Goal: Task Accomplishment & Management: Use online tool/utility

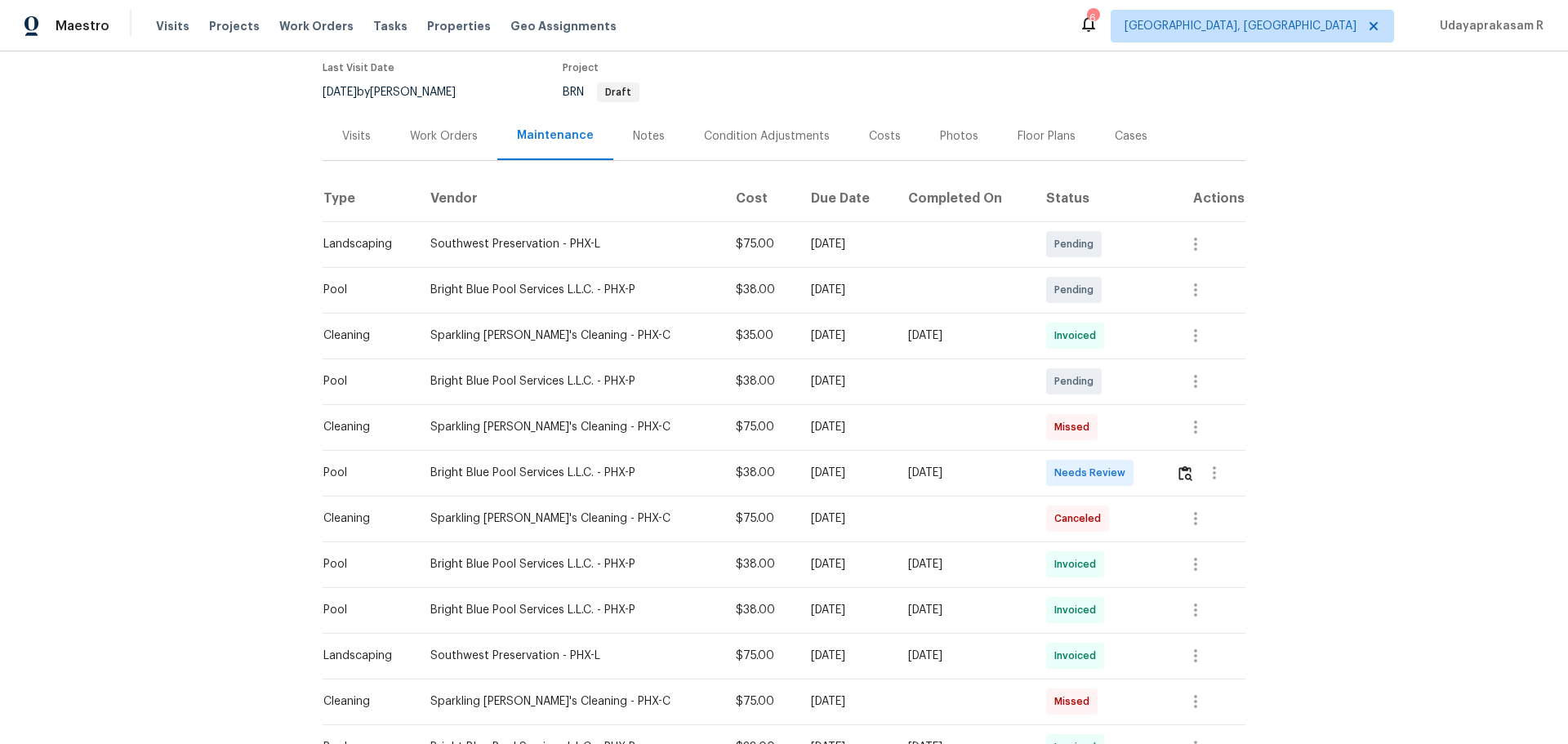
scroll to position [164, 0]
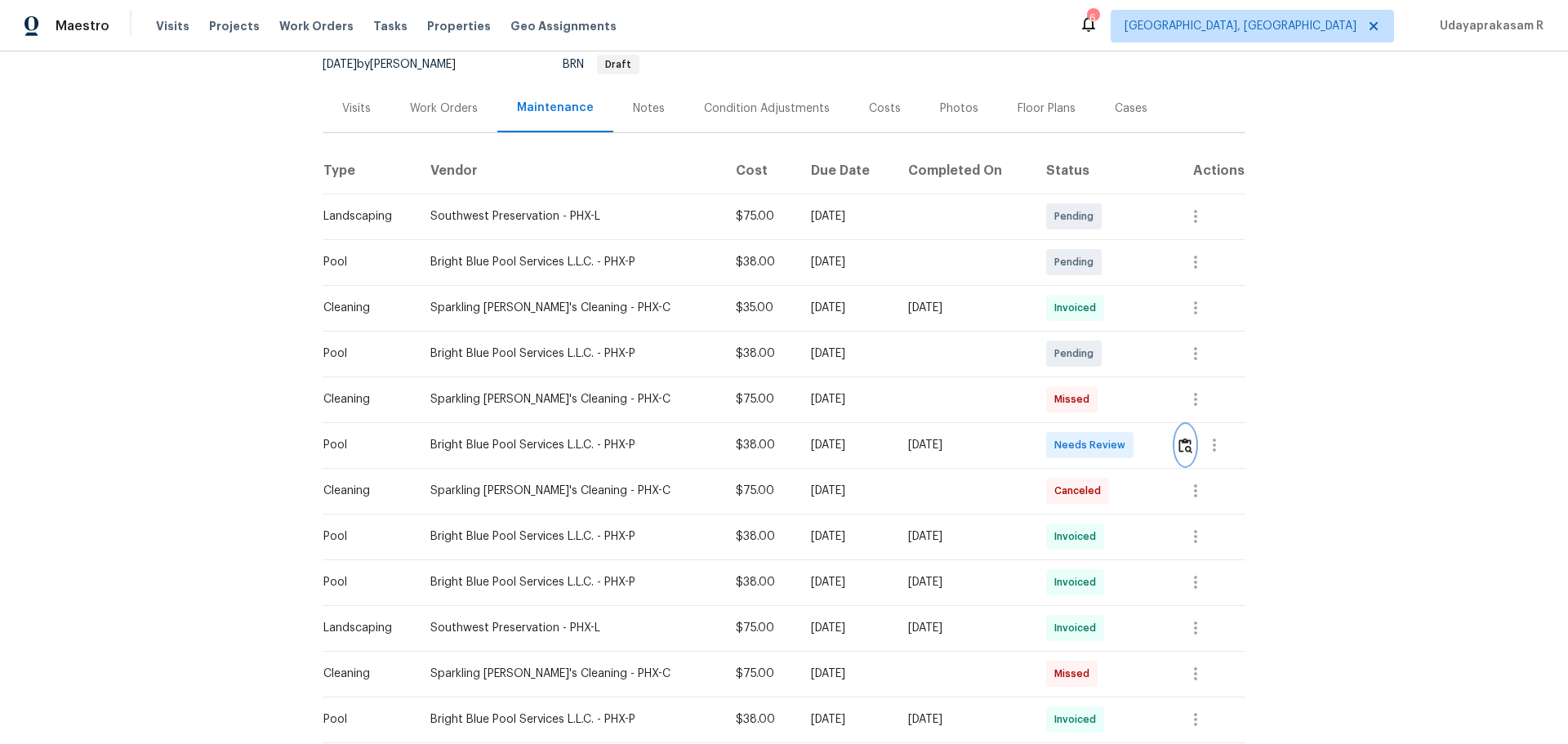
click at [1115, 445] on img "button" at bounding box center [1185, 445] width 14 height 16
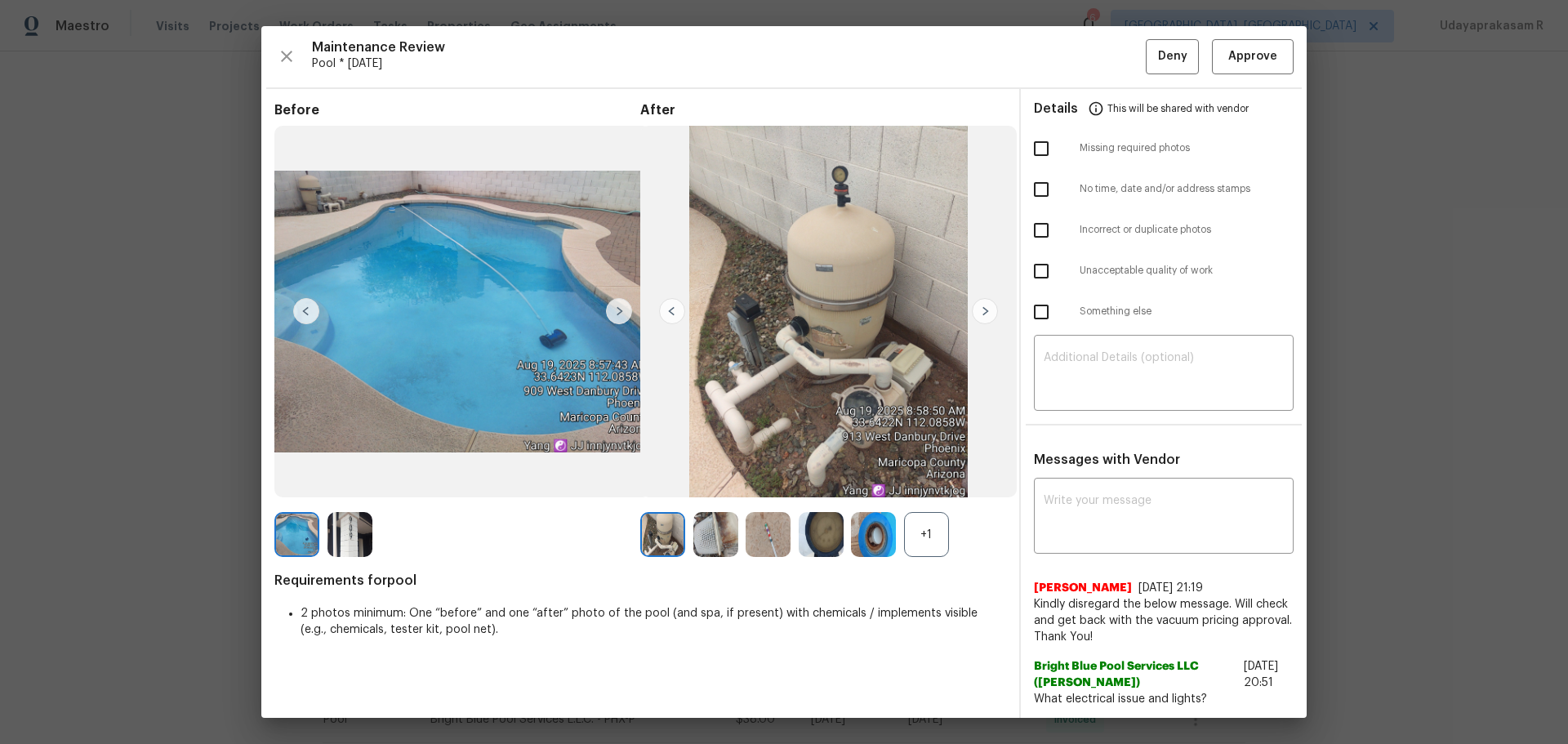
click at [619, 311] on img at bounding box center [619, 311] width 26 height 26
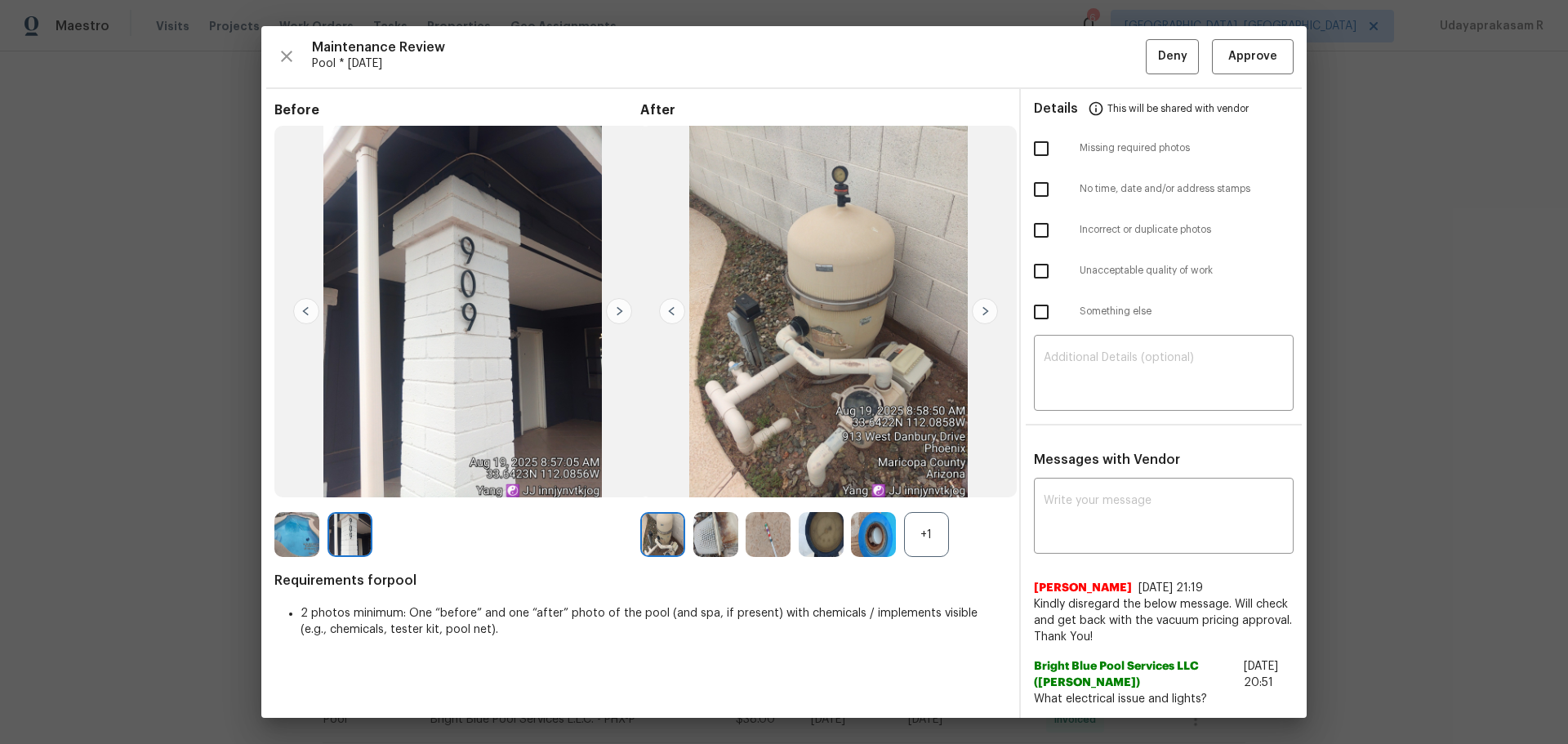
click at [626, 308] on img at bounding box center [619, 311] width 26 height 26
click at [661, 319] on img at bounding box center [672, 311] width 26 height 26
click at [983, 316] on img at bounding box center [985, 311] width 26 height 26
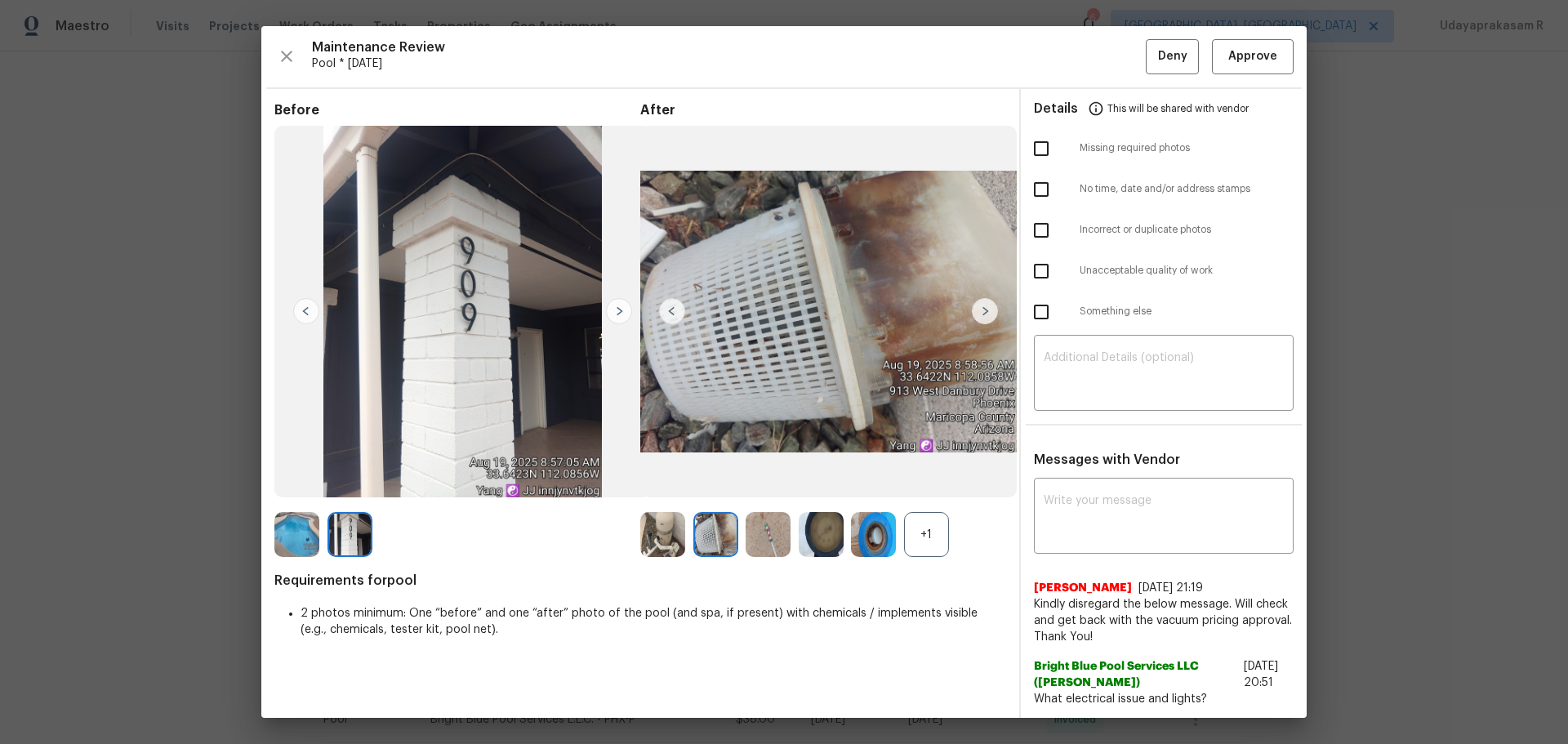
click at [983, 316] on img at bounding box center [985, 311] width 26 height 26
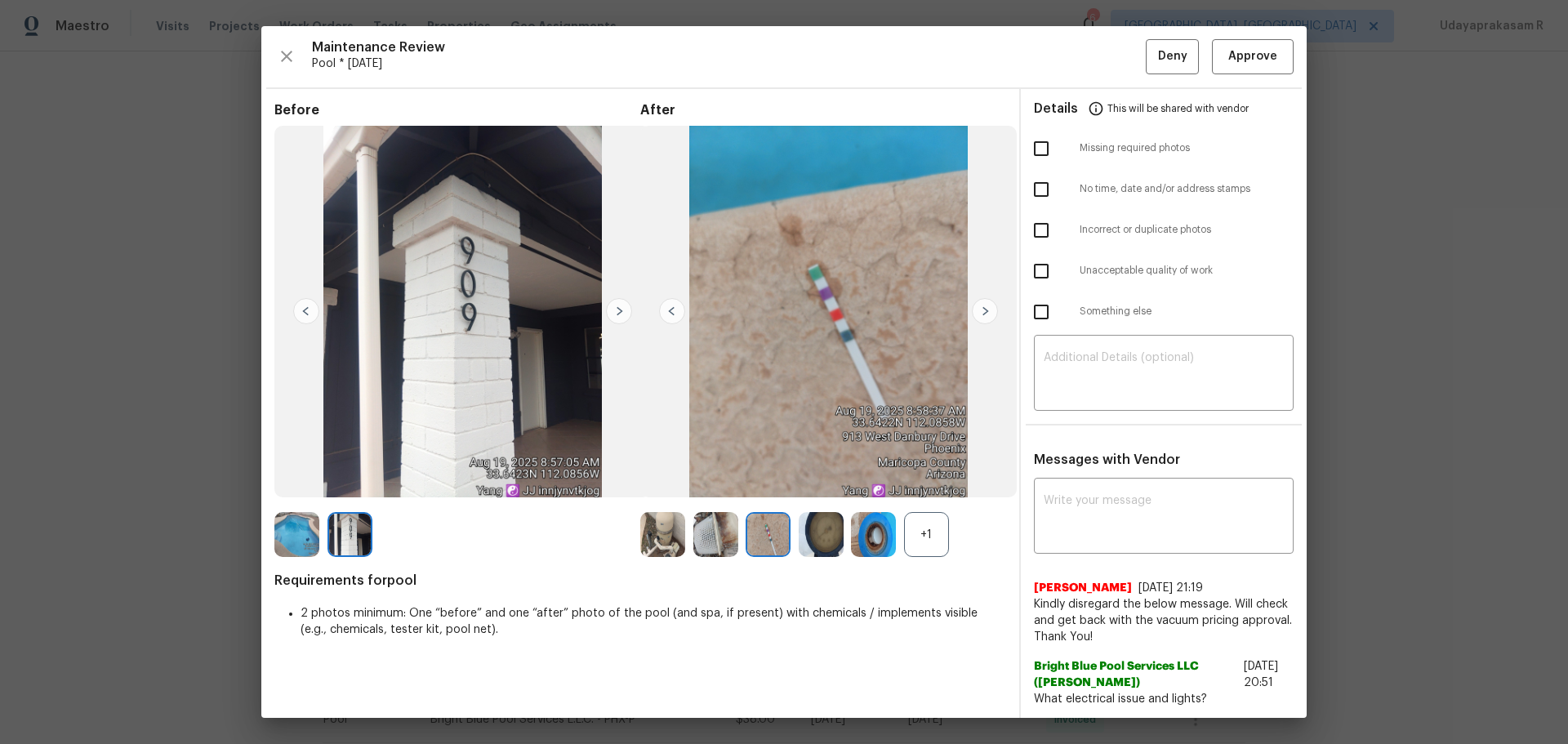
click at [983, 316] on img at bounding box center [985, 311] width 26 height 26
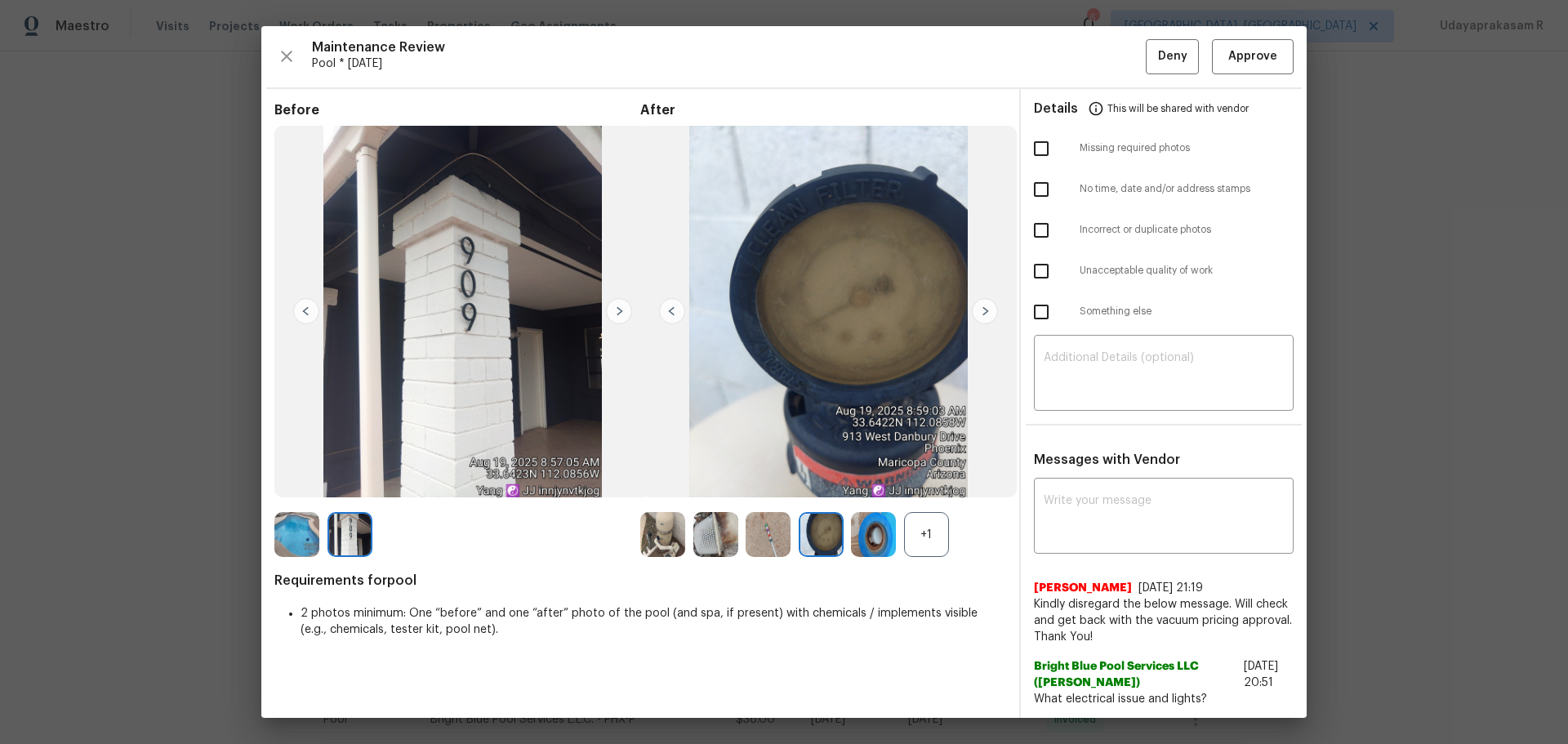
click at [983, 316] on img at bounding box center [985, 311] width 26 height 26
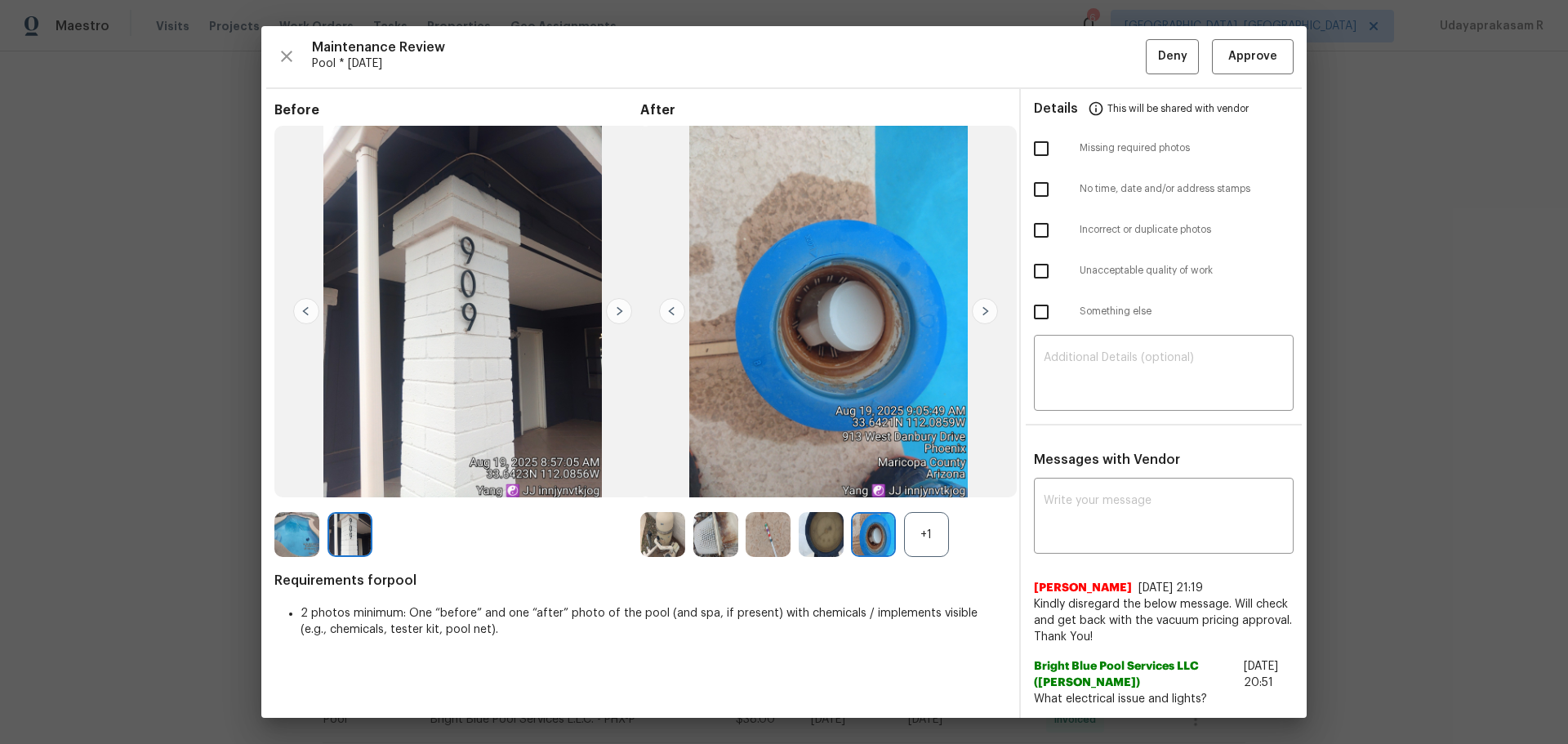
click at [983, 316] on img at bounding box center [985, 311] width 26 height 26
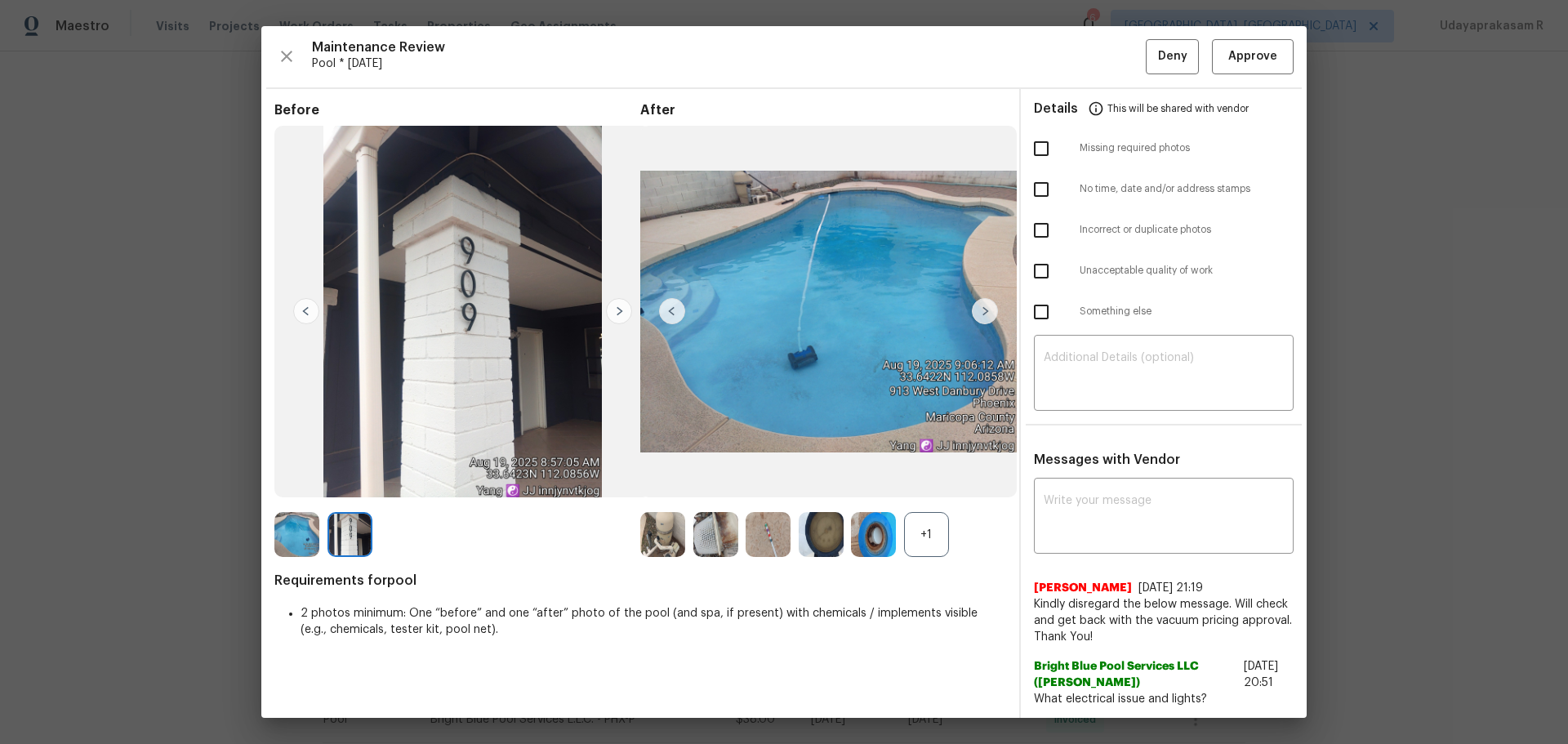
click at [983, 316] on img at bounding box center [985, 311] width 26 height 26
click at [307, 312] on img at bounding box center [306, 311] width 26 height 26
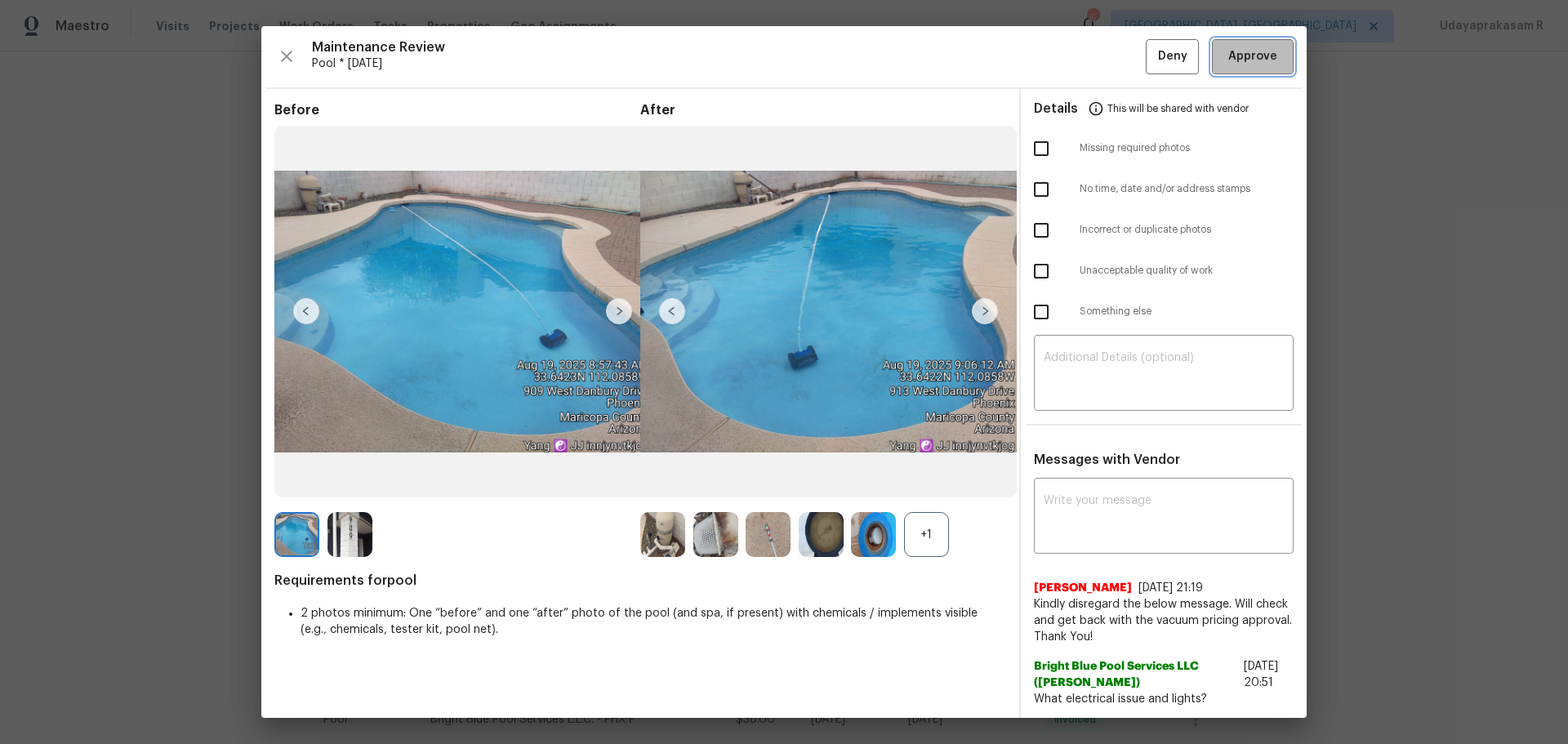
click at [1115, 51] on span "Approve" at bounding box center [1253, 57] width 49 height 21
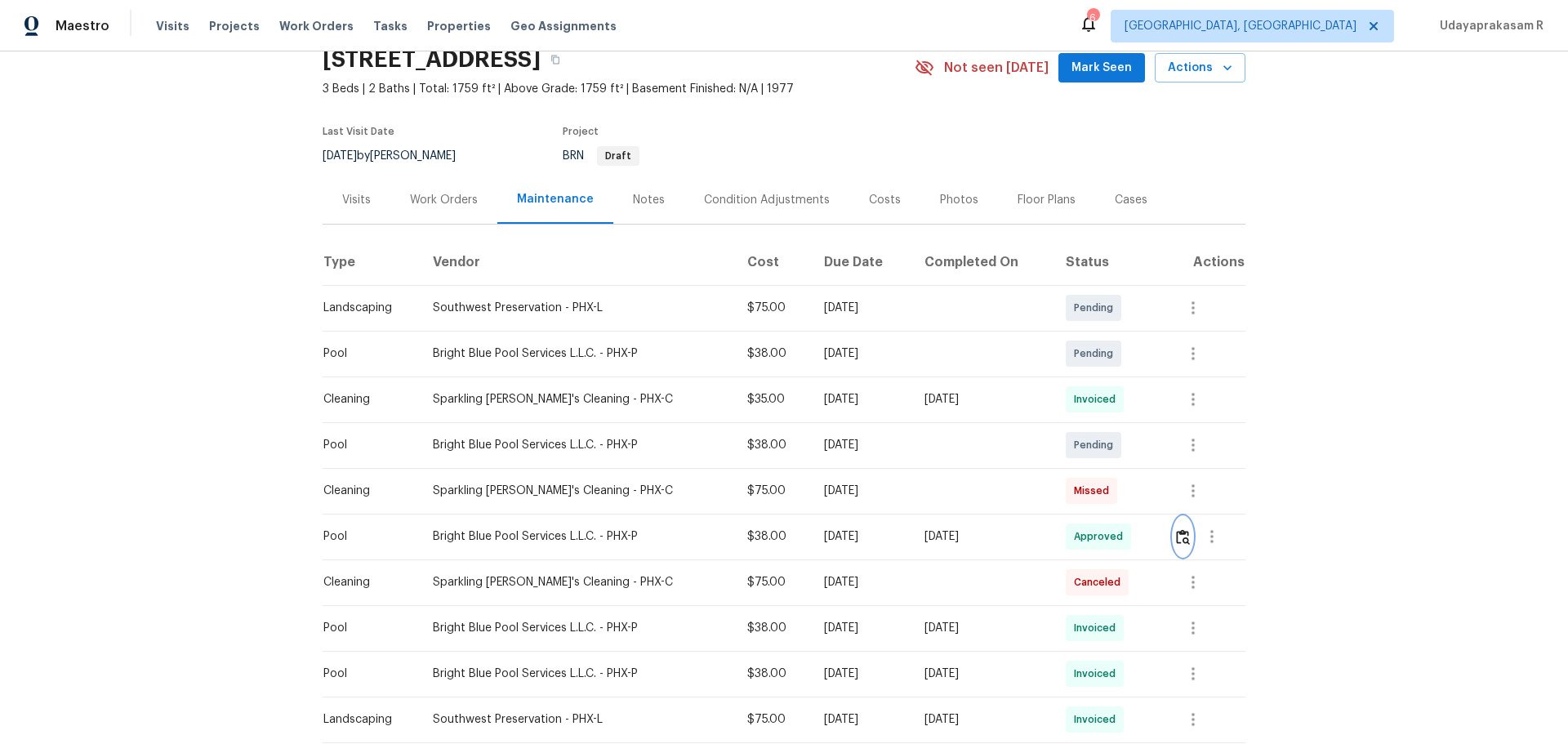
scroll to position [0, 0]
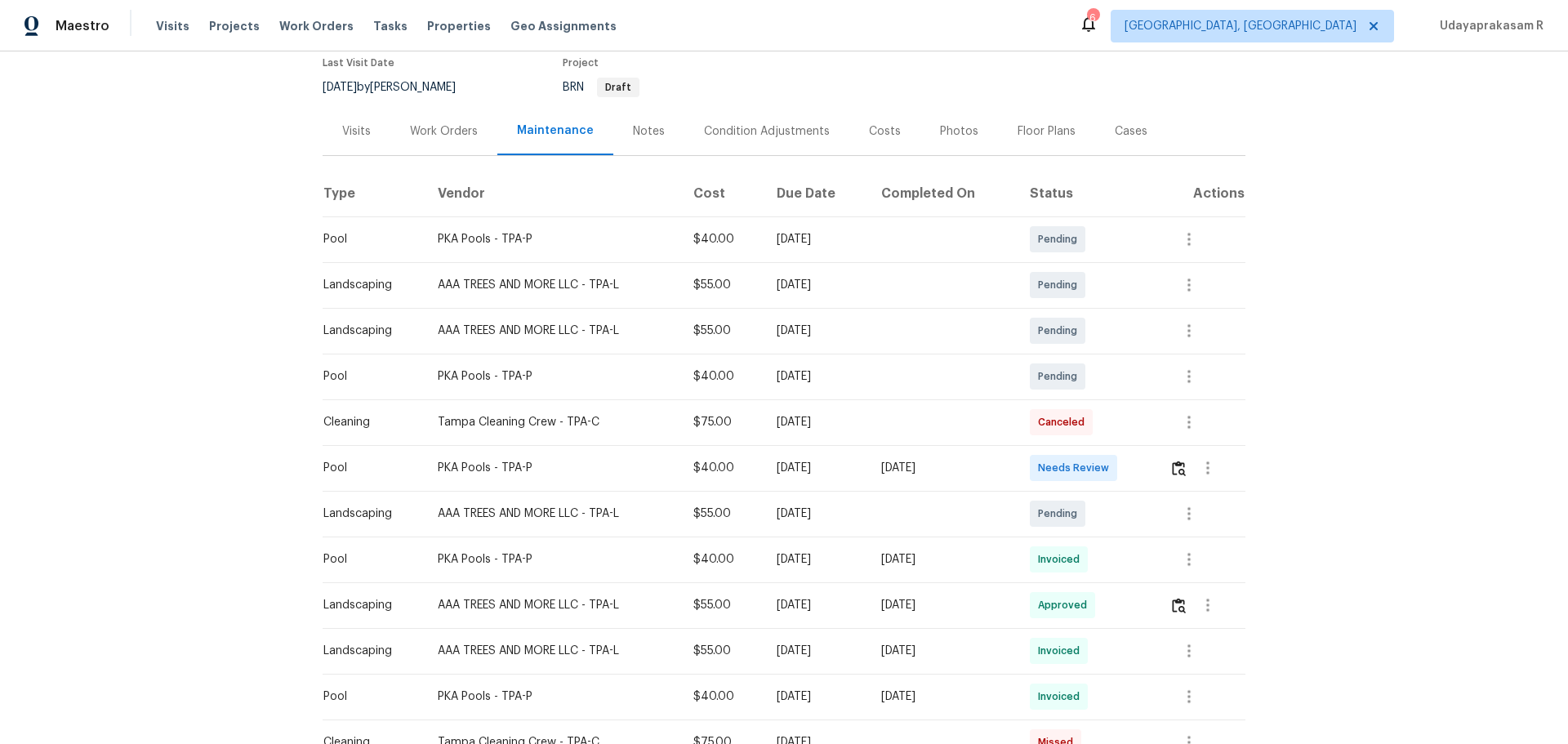
scroll to position [245, 0]
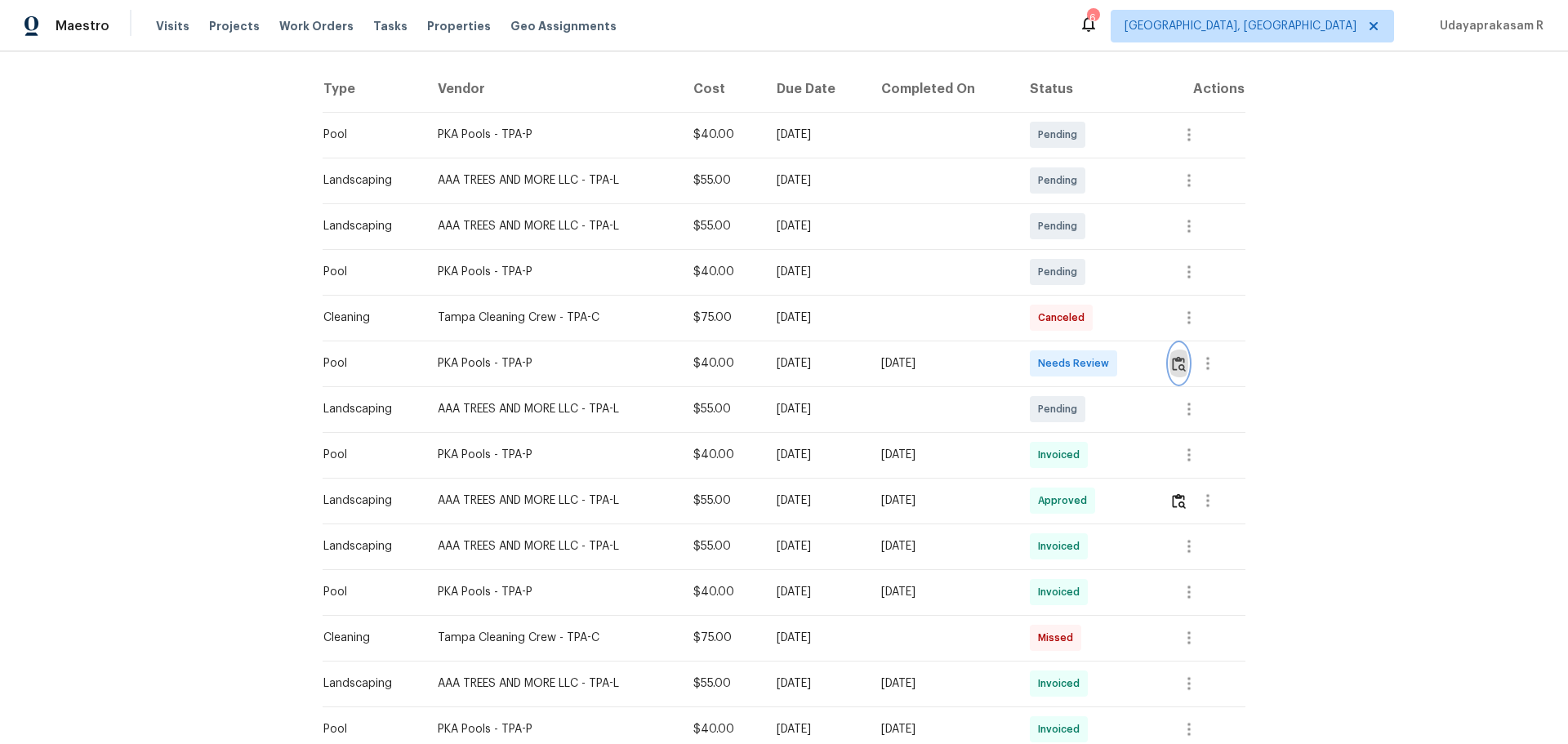
click at [1115, 364] on img "button" at bounding box center [1179, 364] width 14 height 16
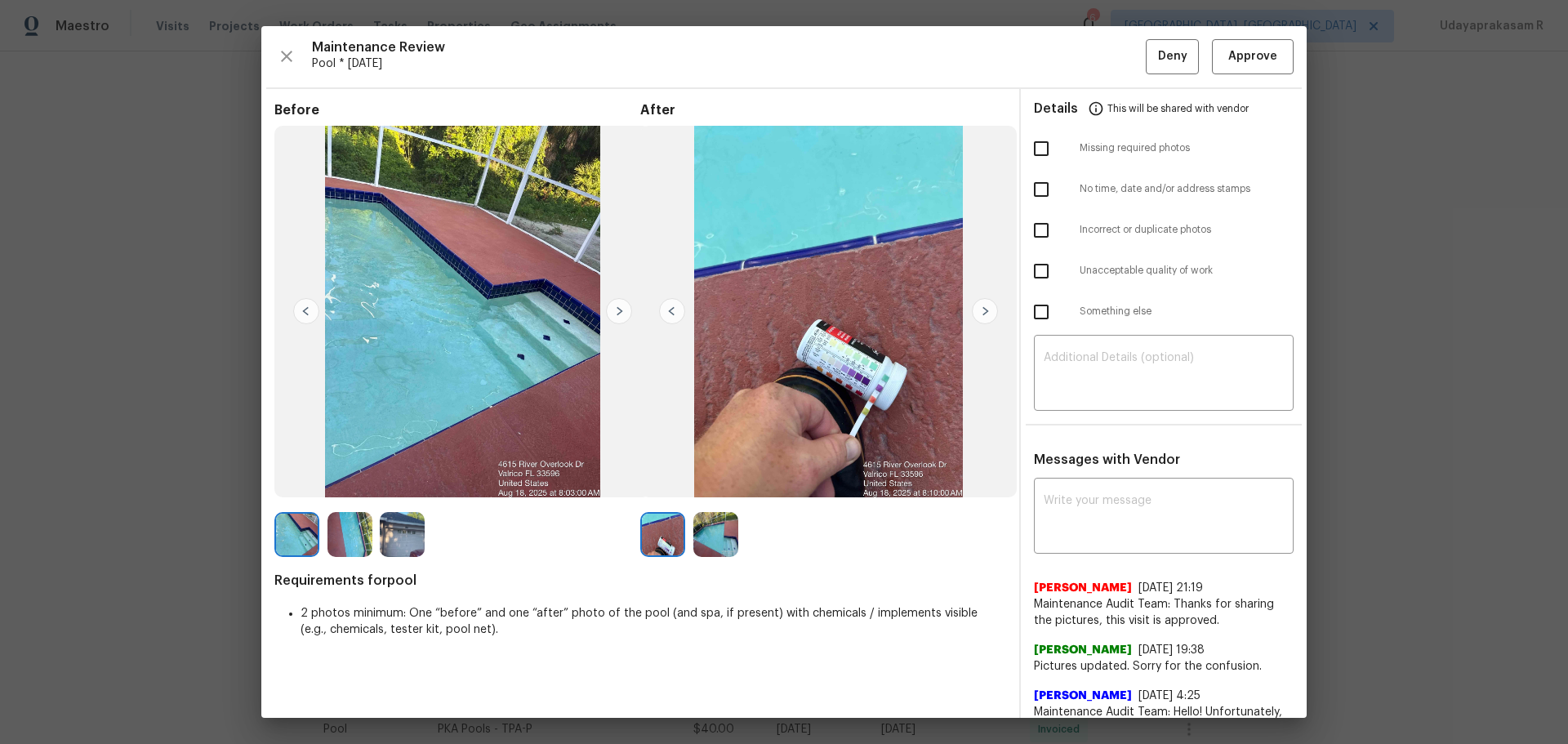
click at [986, 321] on img at bounding box center [985, 311] width 26 height 26
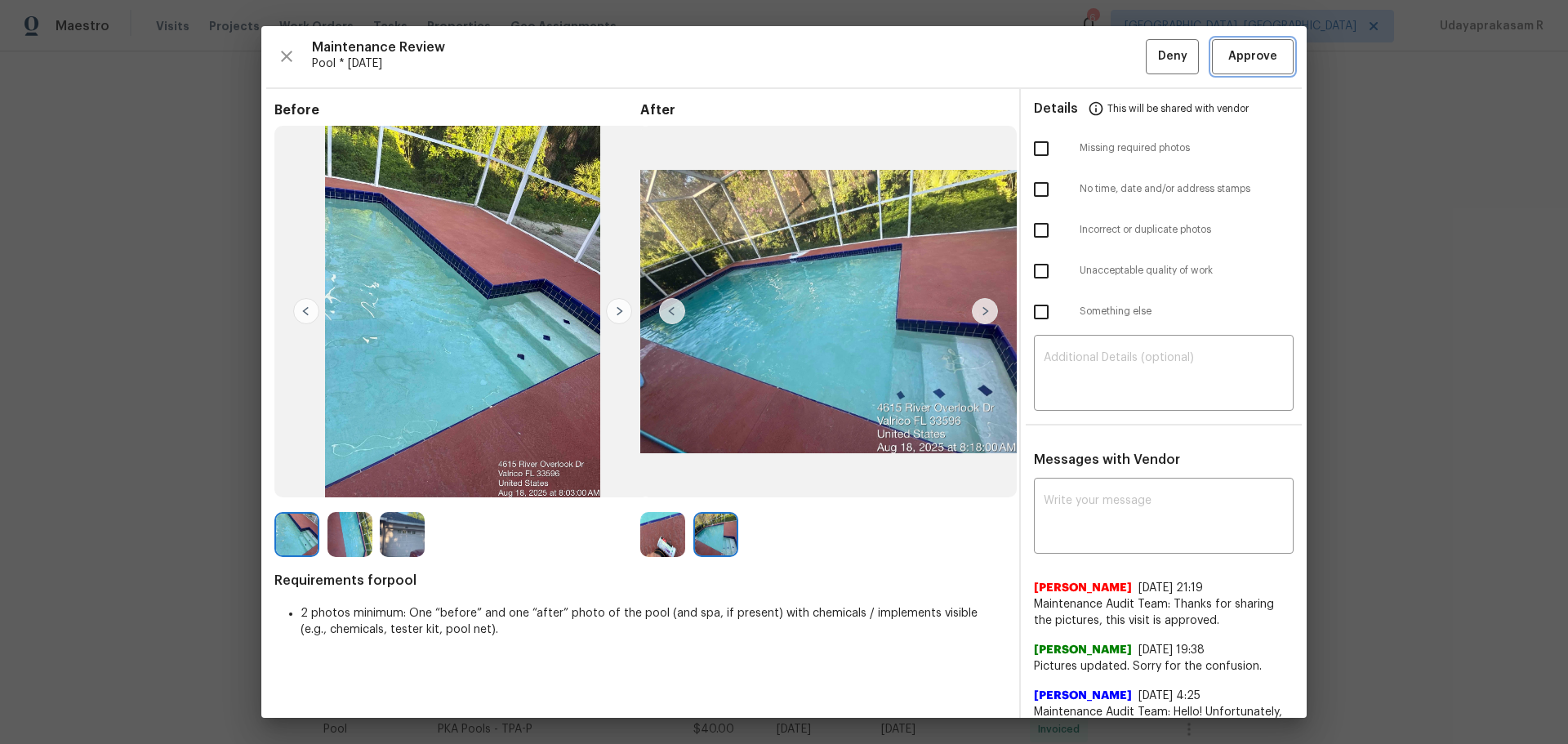
click at [1115, 52] on span "Approve" at bounding box center [1253, 57] width 49 height 21
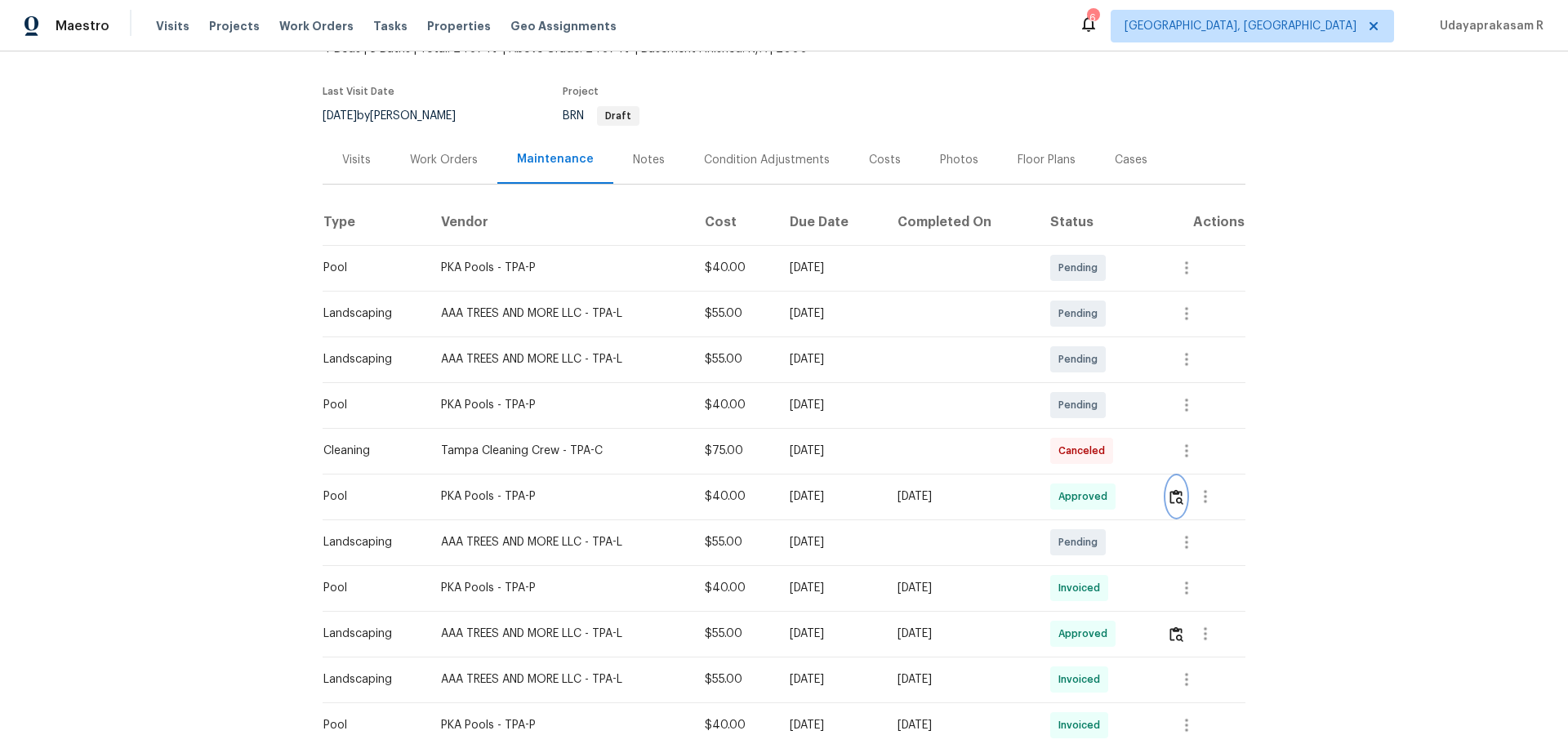
scroll to position [81, 0]
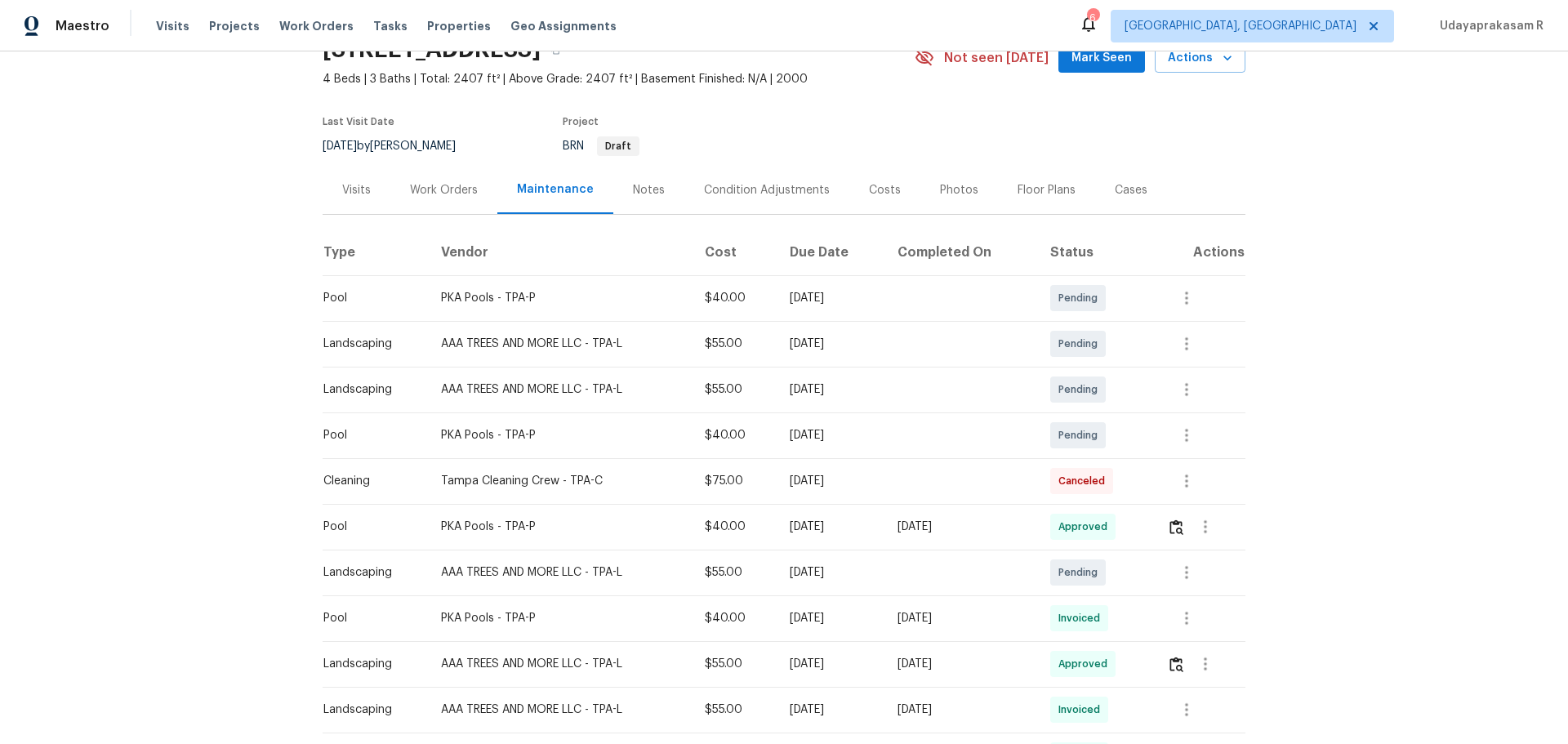
click at [1115, 215] on div "Back to all projects 4615 River Overlook Dr, Valrico, FL 33596 4 Beds | 3 Baths…" at bounding box center [784, 398] width 1568 height 693
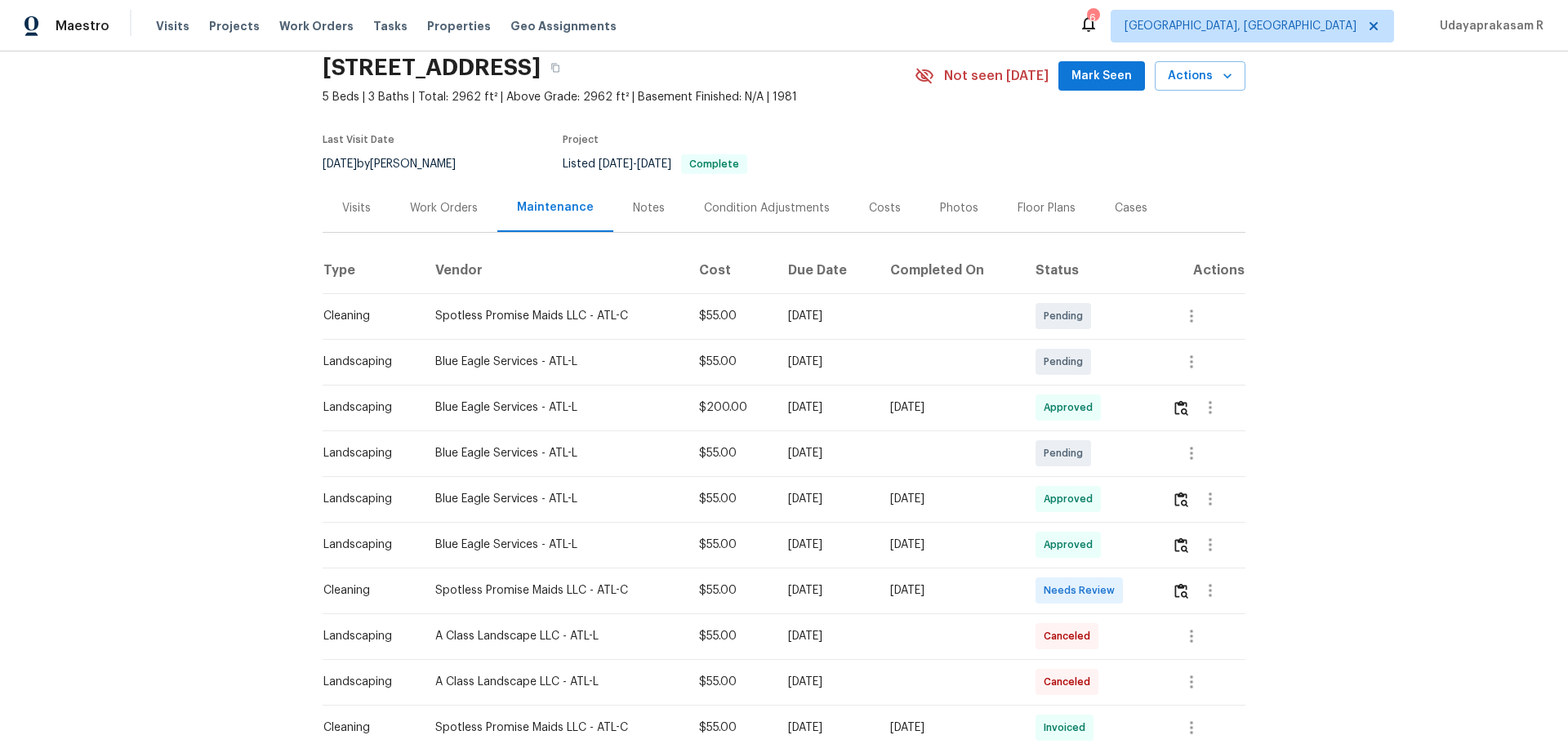
scroll to position [164, 0]
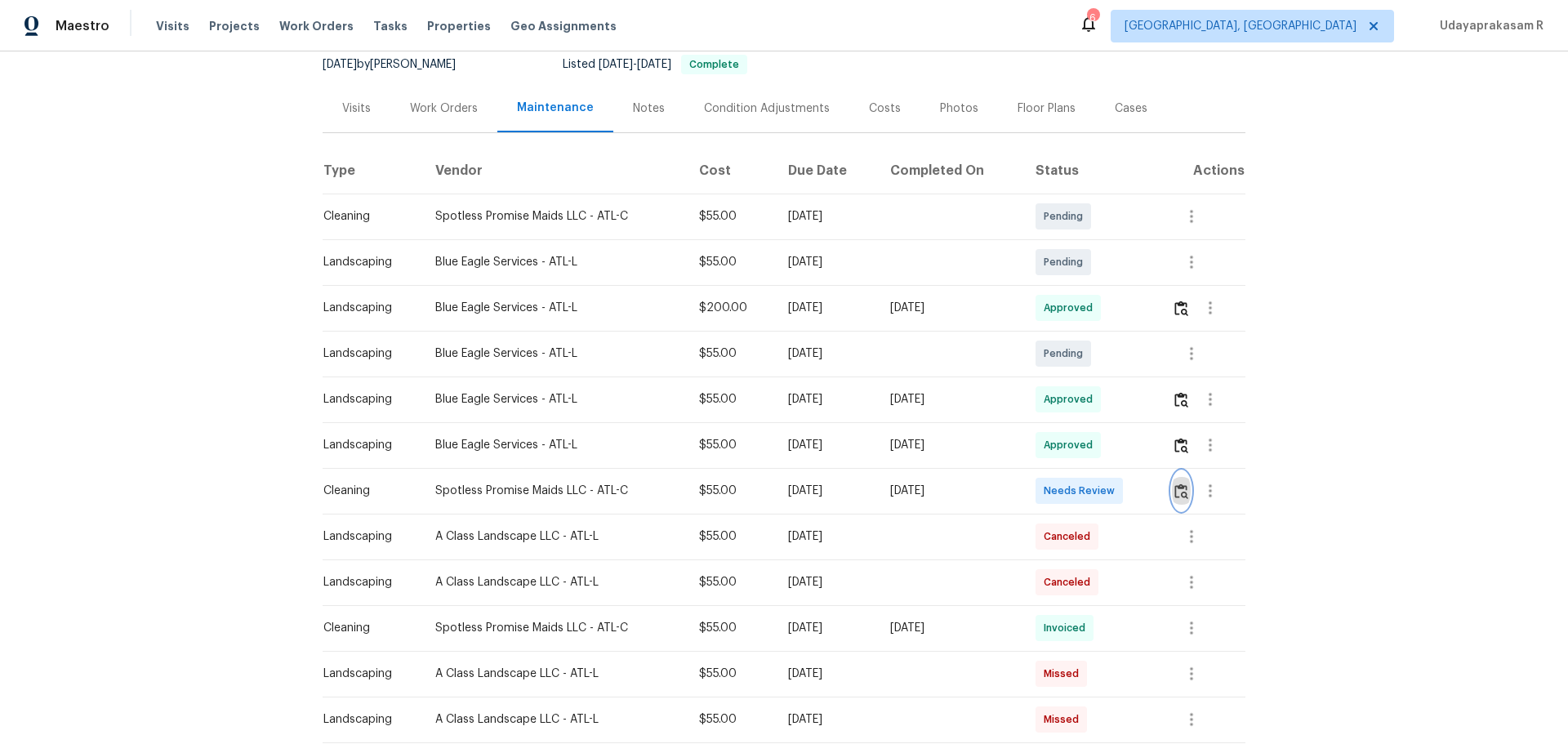
click at [1182, 493] on img "button" at bounding box center [1182, 491] width 14 height 16
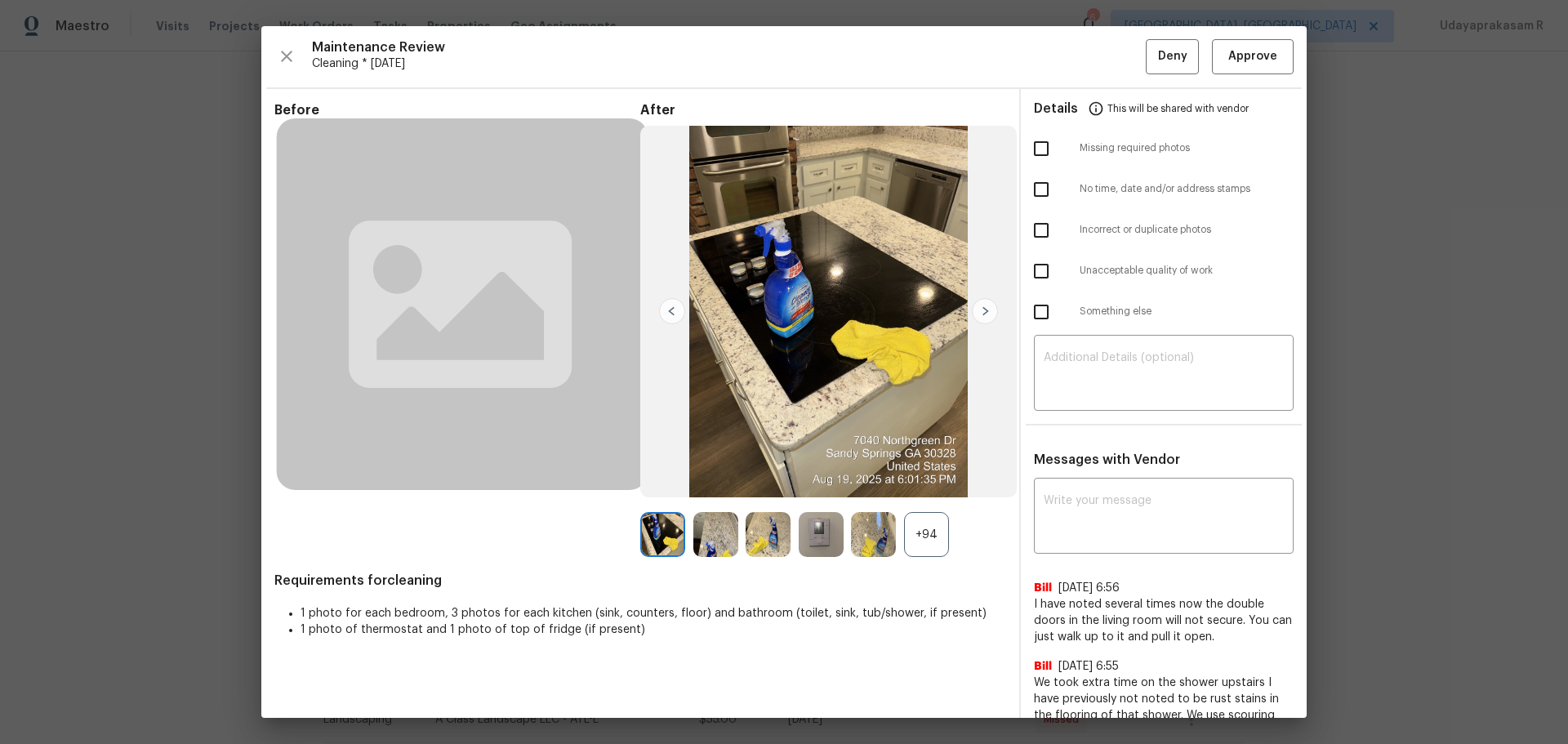
click at [814, 535] on img at bounding box center [821, 534] width 45 height 45
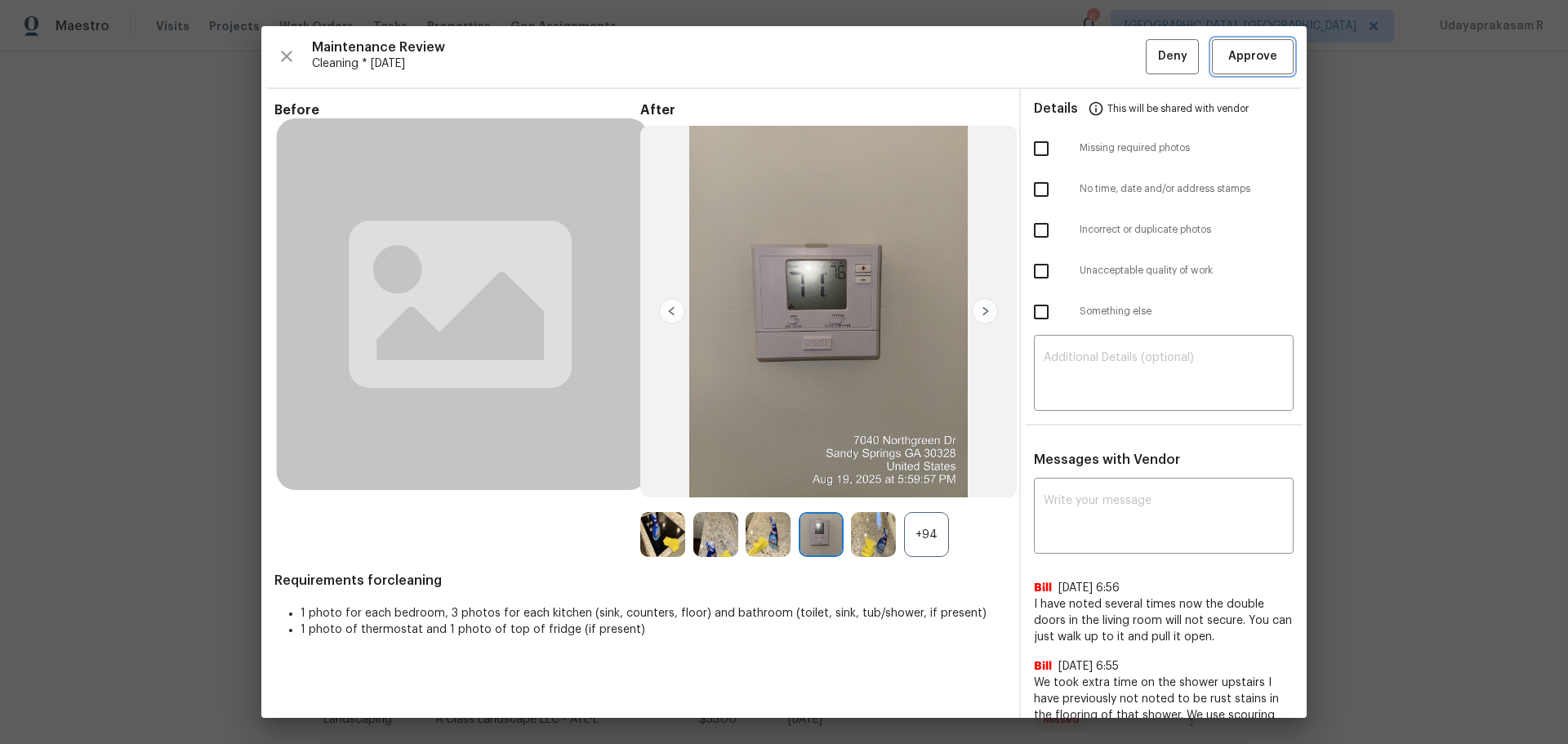
click at [1231, 50] on span "Approve" at bounding box center [1253, 57] width 49 height 21
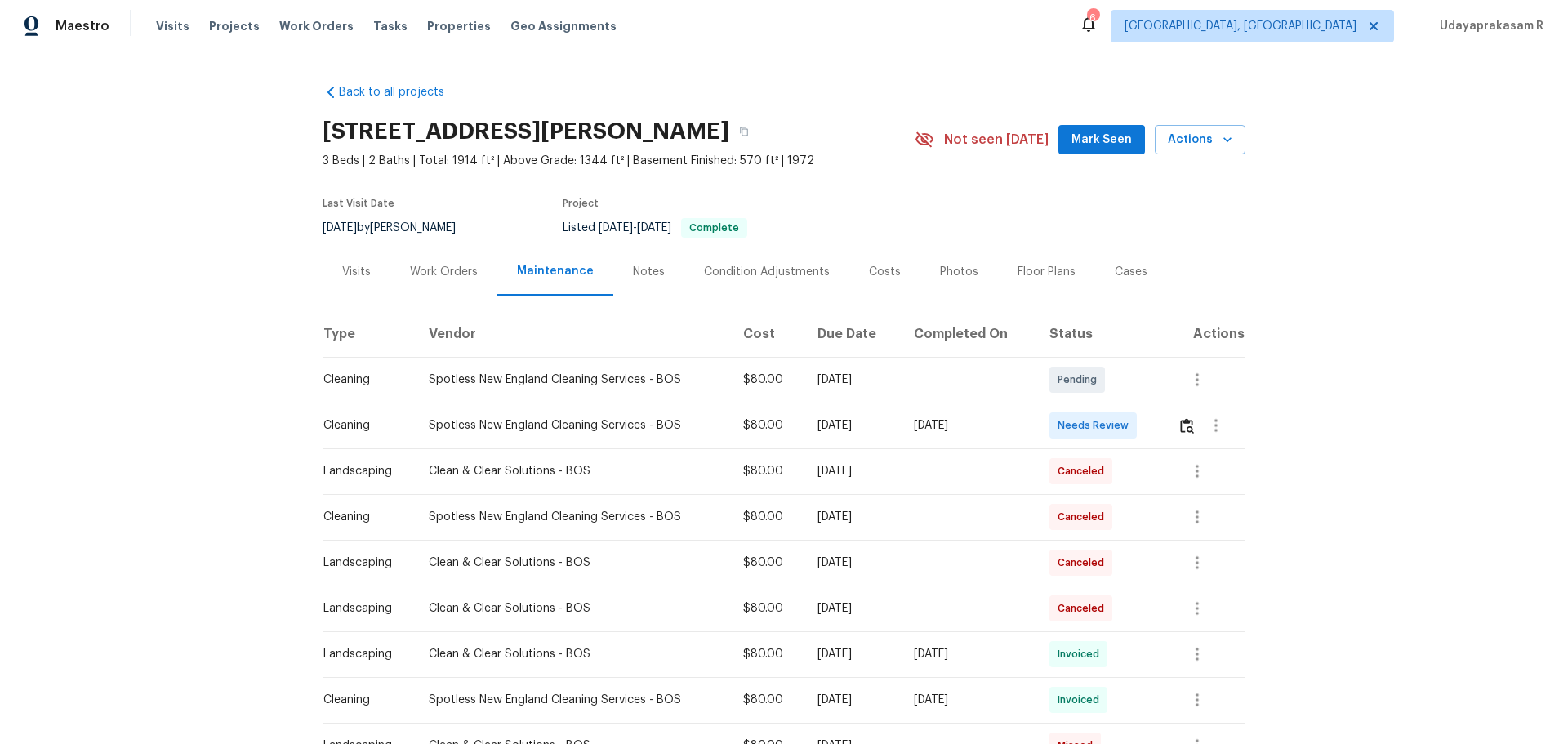
click at [1115, 427] on td at bounding box center [1204, 425] width 81 height 46
click at [1115, 428] on button "button" at bounding box center [1188, 425] width 19 height 39
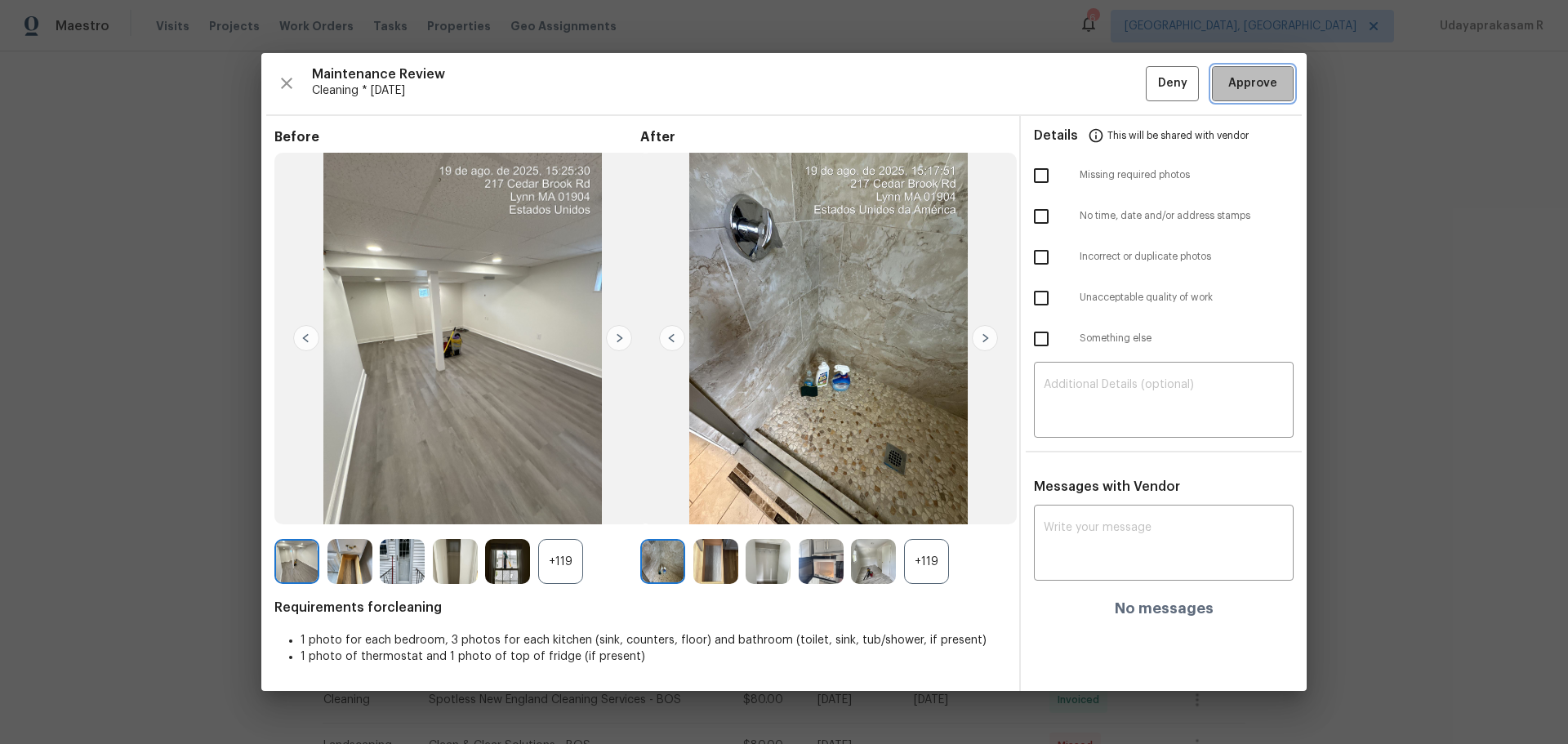
click at [1115, 80] on span "Approve" at bounding box center [1253, 84] width 49 height 21
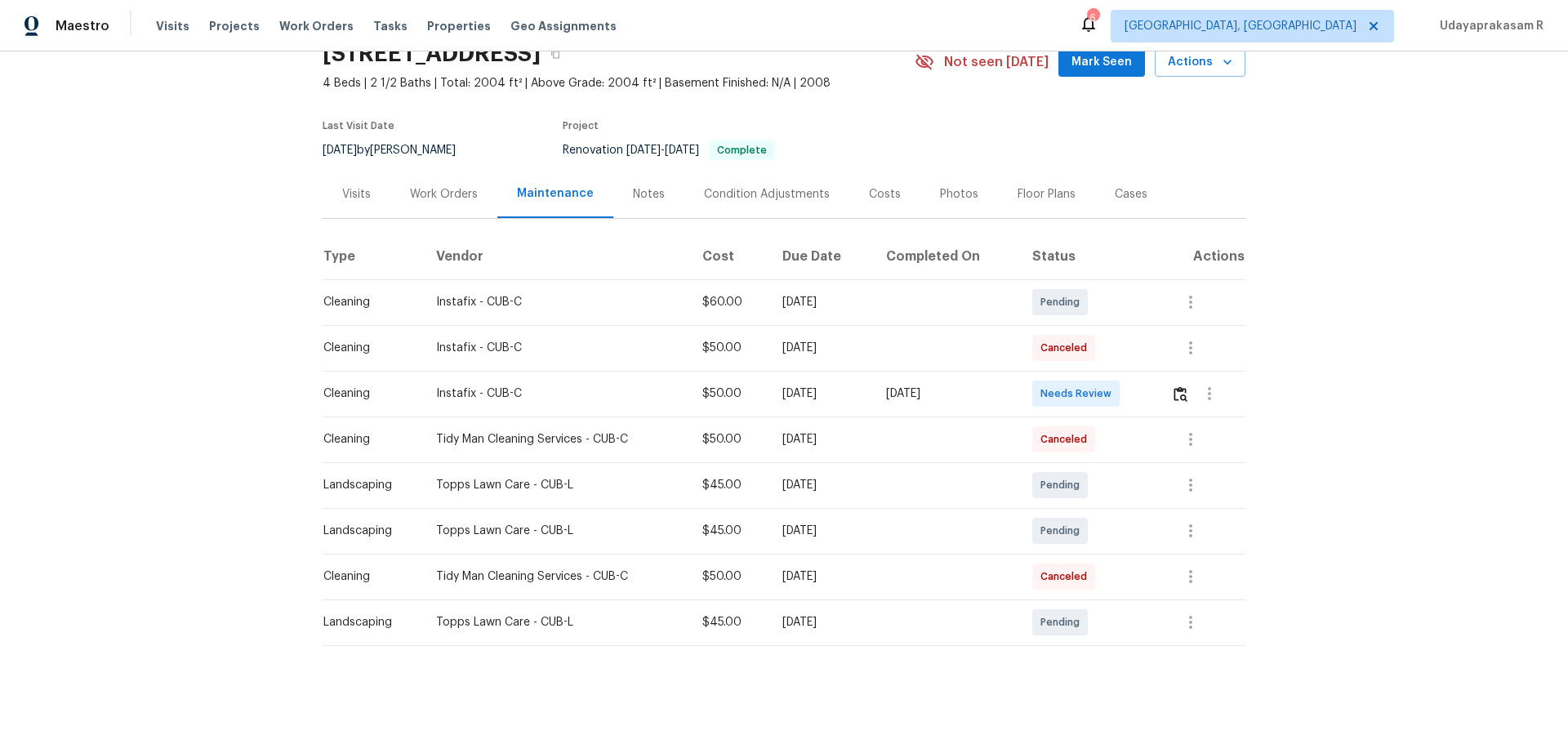
scroll to position [90, 0]
click at [1115, 392] on button "button" at bounding box center [1181, 393] width 19 height 39
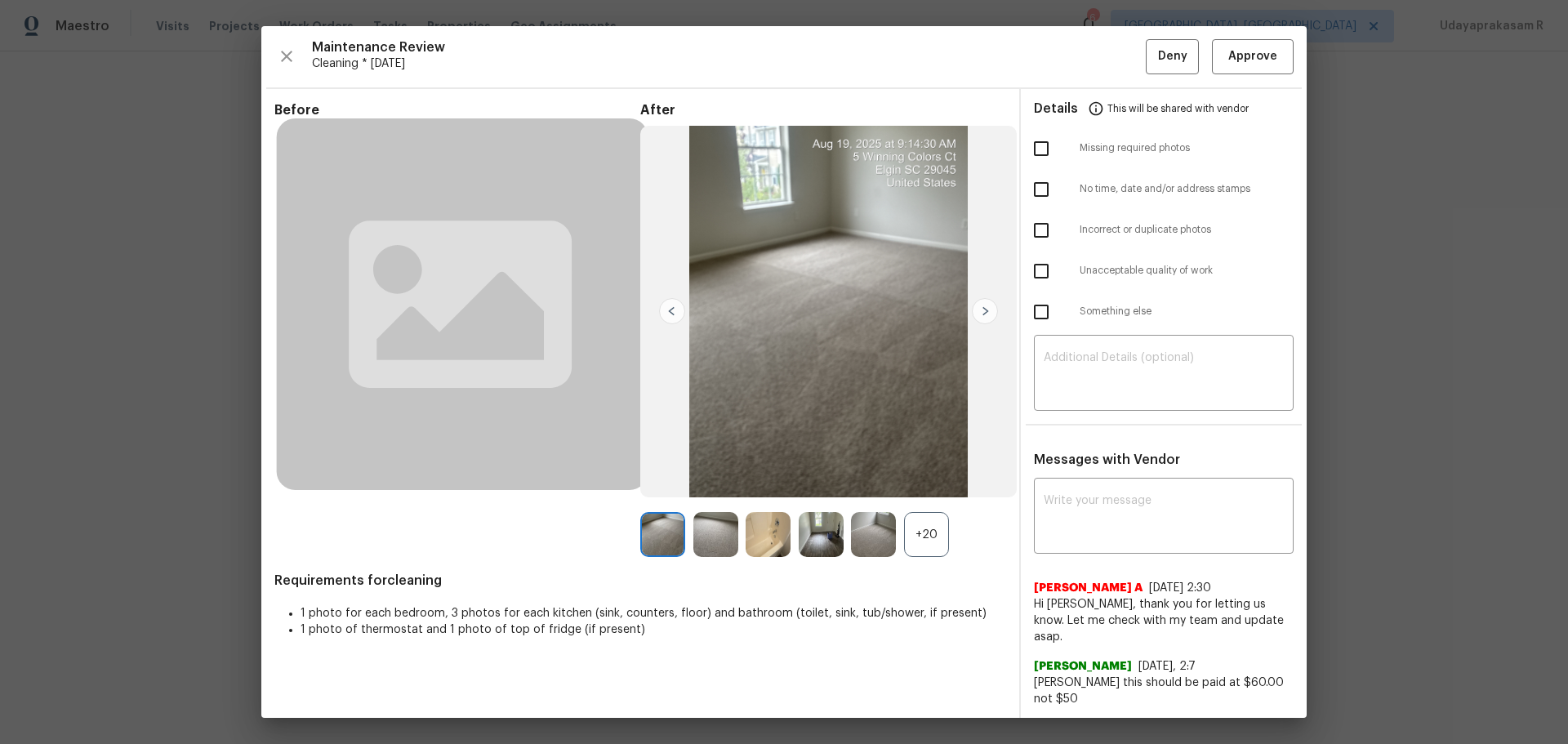
click at [922, 488] on div "+20" at bounding box center [927, 534] width 45 height 45
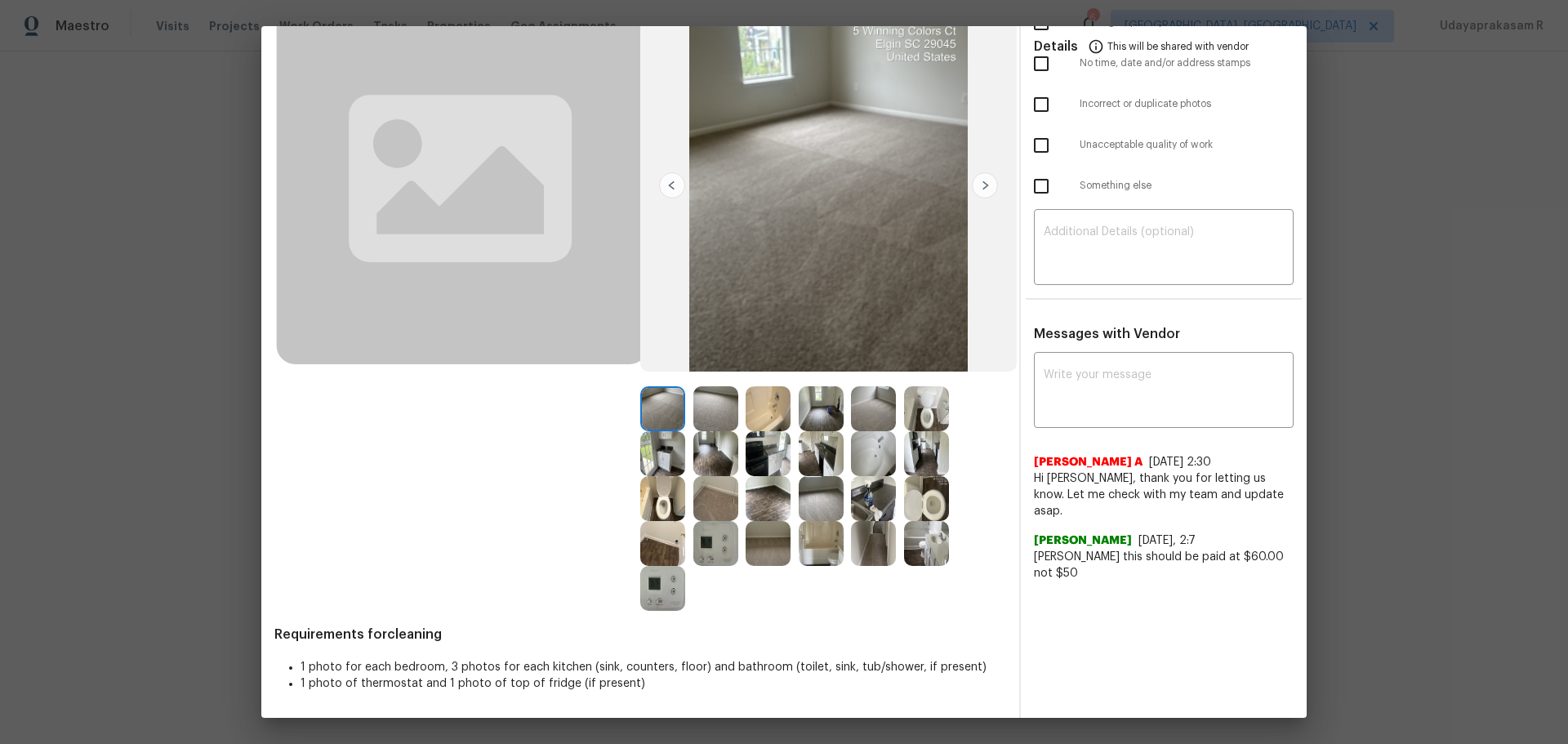
scroll to position [0, 0]
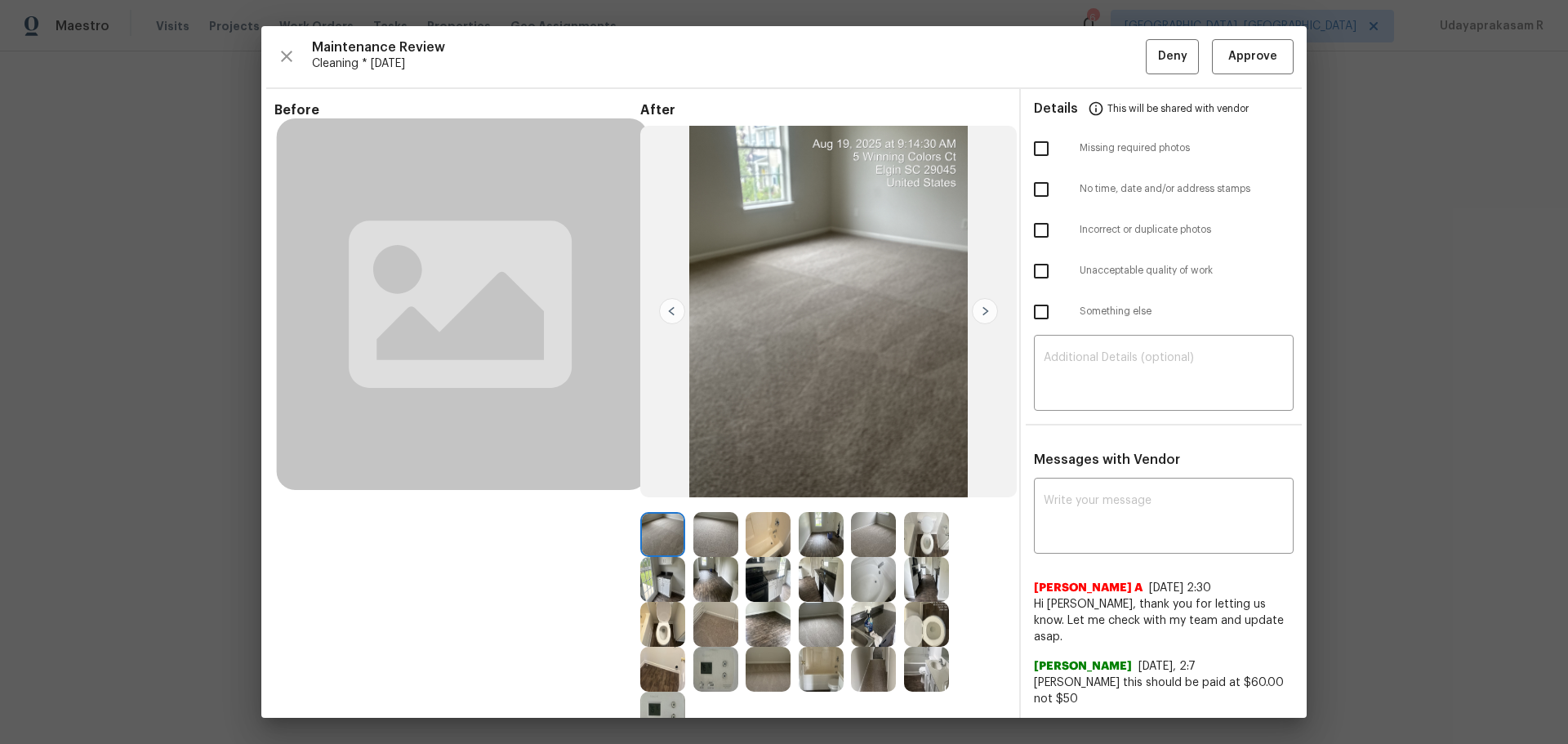
click at [1035, 152] on input "checkbox" at bounding box center [1041, 149] width 35 height 35
checkbox input "true"
click at [1079, 364] on textarea at bounding box center [1163, 374] width 240 height 46
paste textarea "Maintenance Audit Team: Hello! Unfortunately, this cleaning visit completed on …"
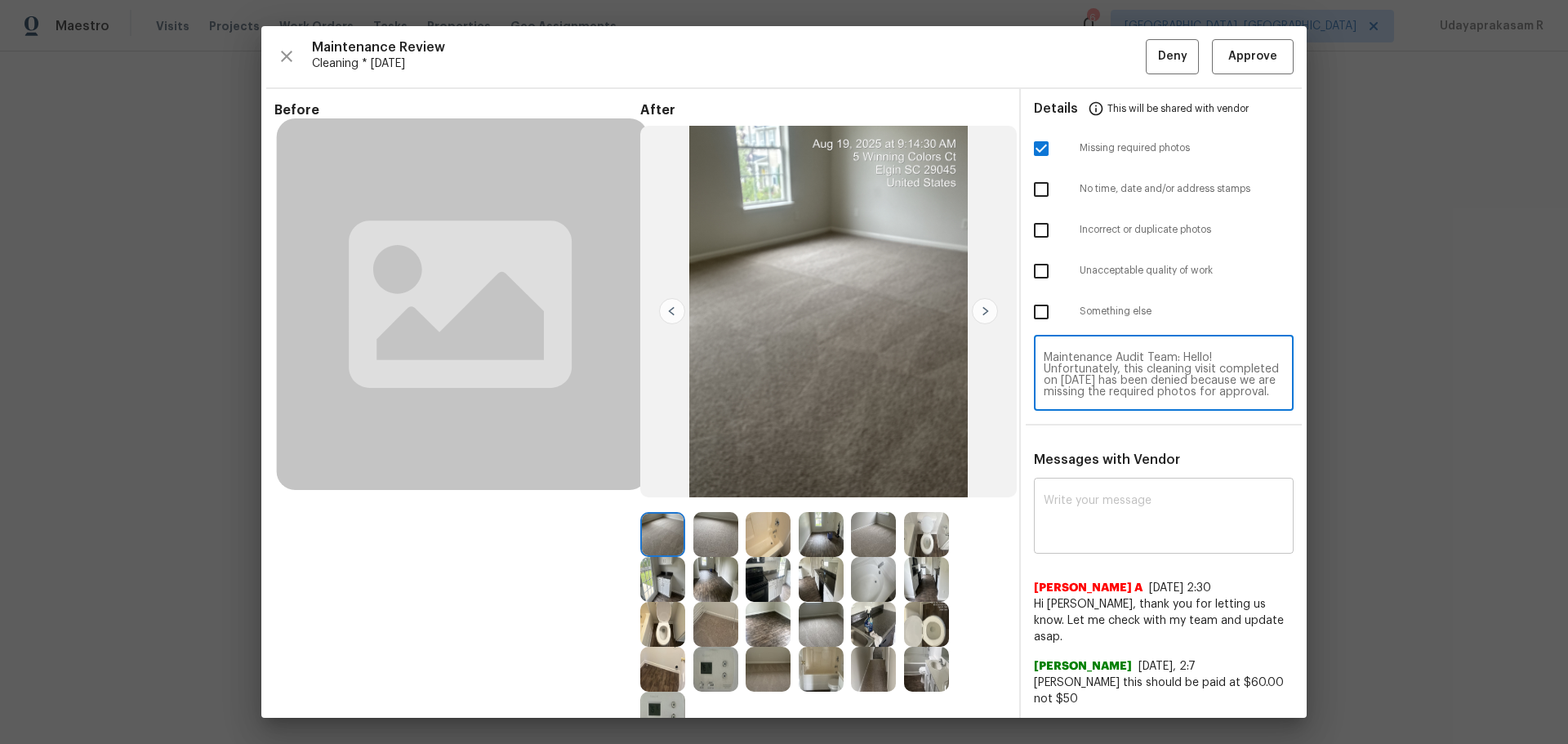
type textarea "Maintenance Audit Team: Hello! Unfortunately, this cleaning visit completed on …"
click at [1106, 488] on textarea at bounding box center [1163, 517] width 240 height 46
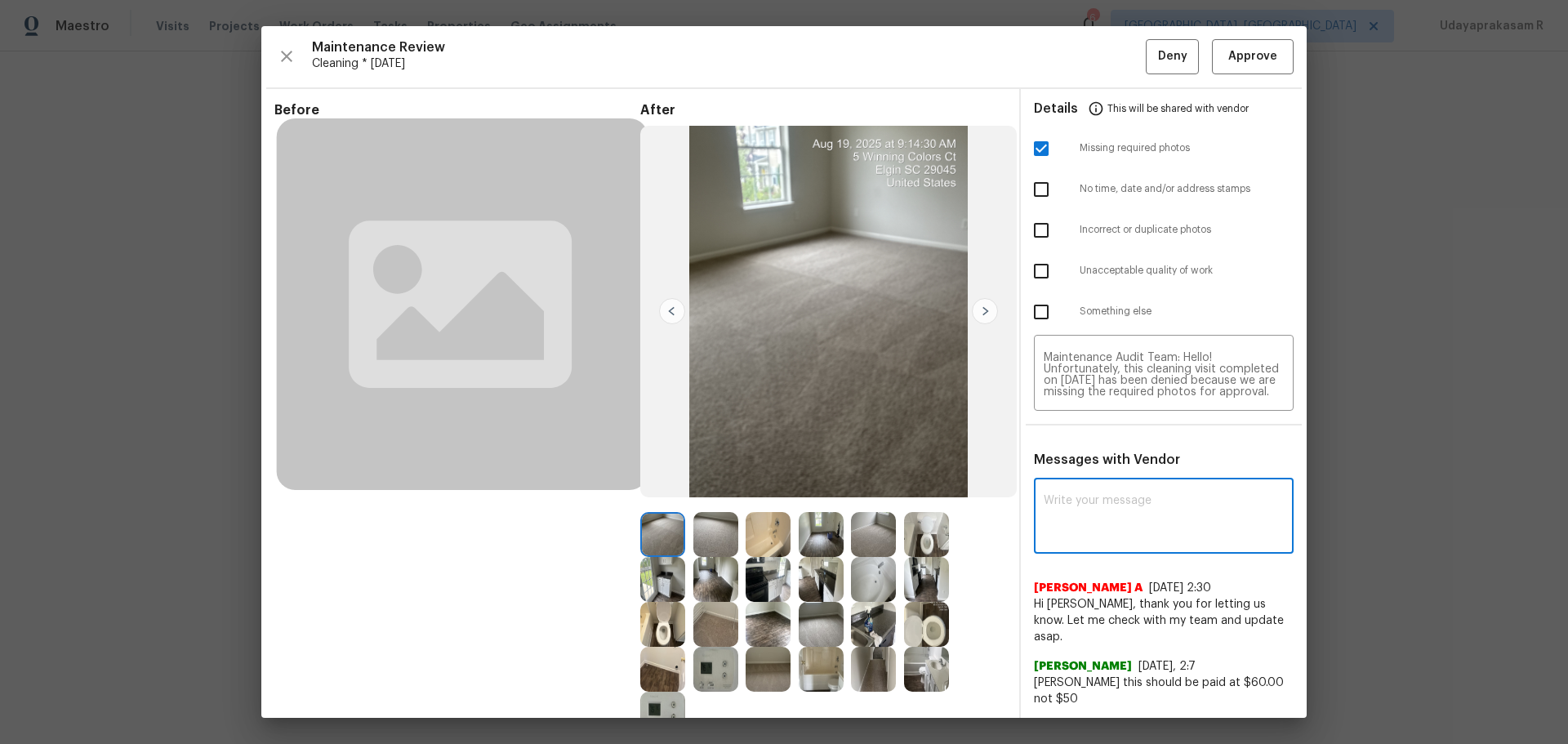
paste textarea "Maintenance Audit Team: Hello! Unfortunately, this cleaning visit completed on …"
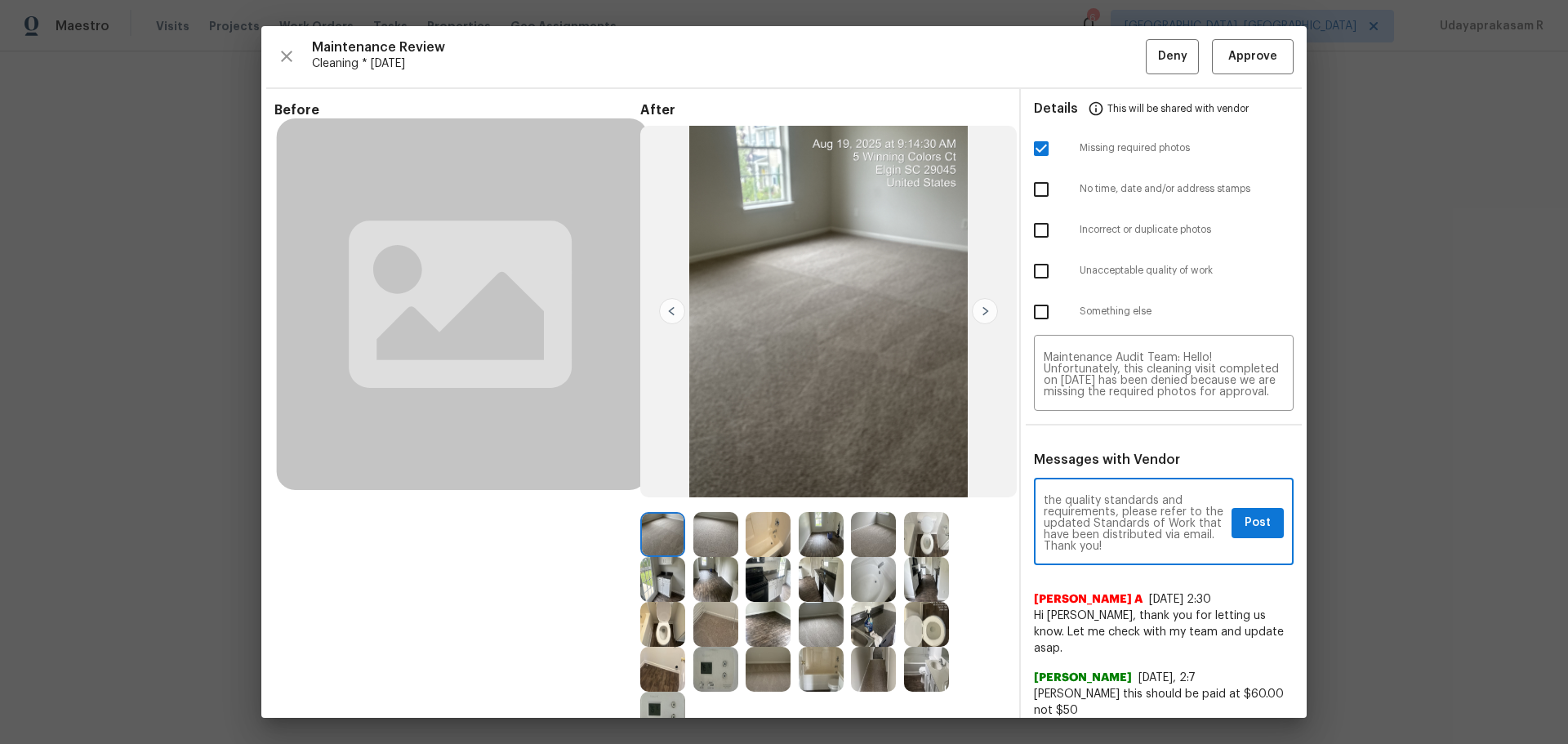
scroll to position [229, 0]
type textarea "Maintenance Audit Team: Hello! Unfortunately, this cleaning visit completed on …"
click at [1115, 488] on button "Post" at bounding box center [1258, 522] width 52 height 30
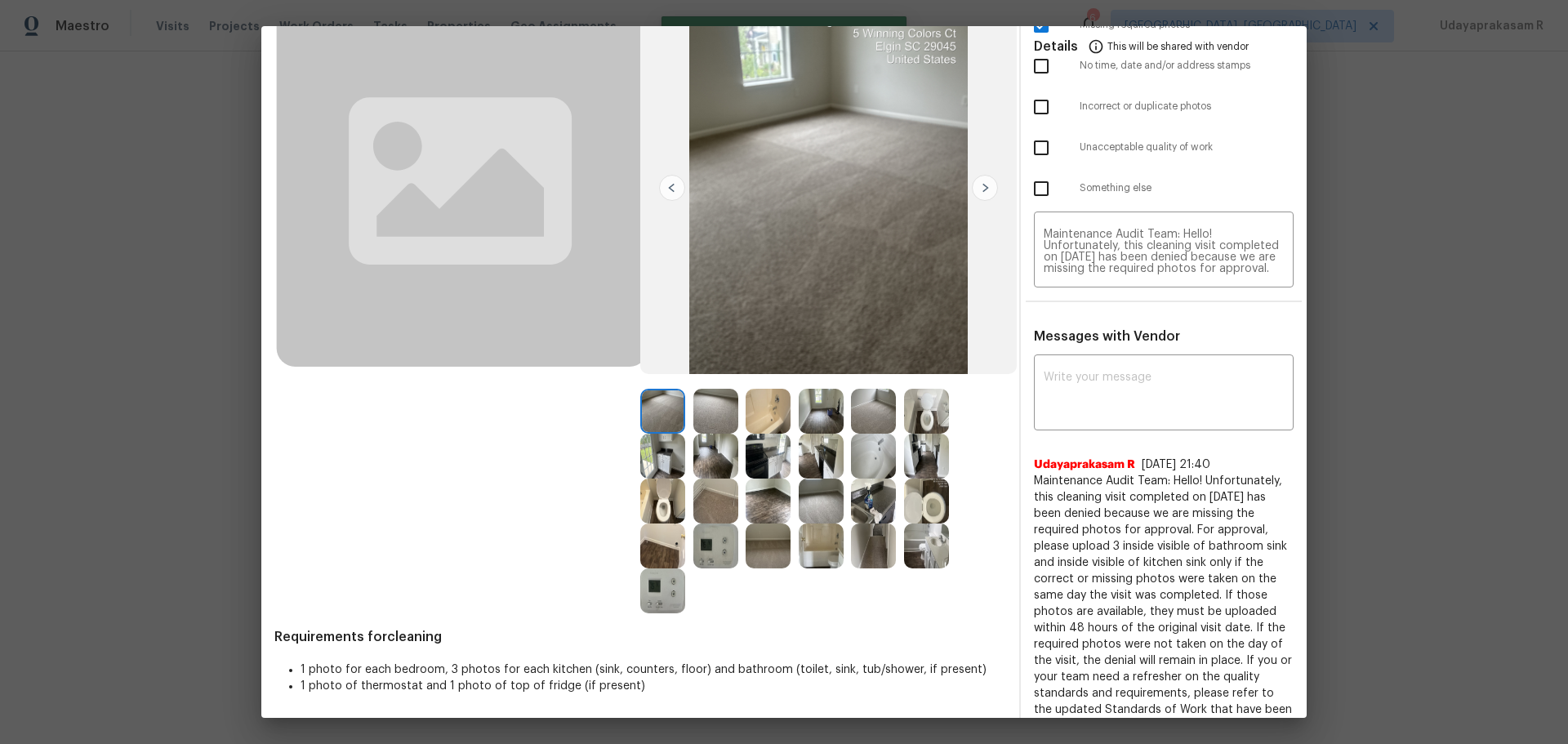
scroll to position [0, 0]
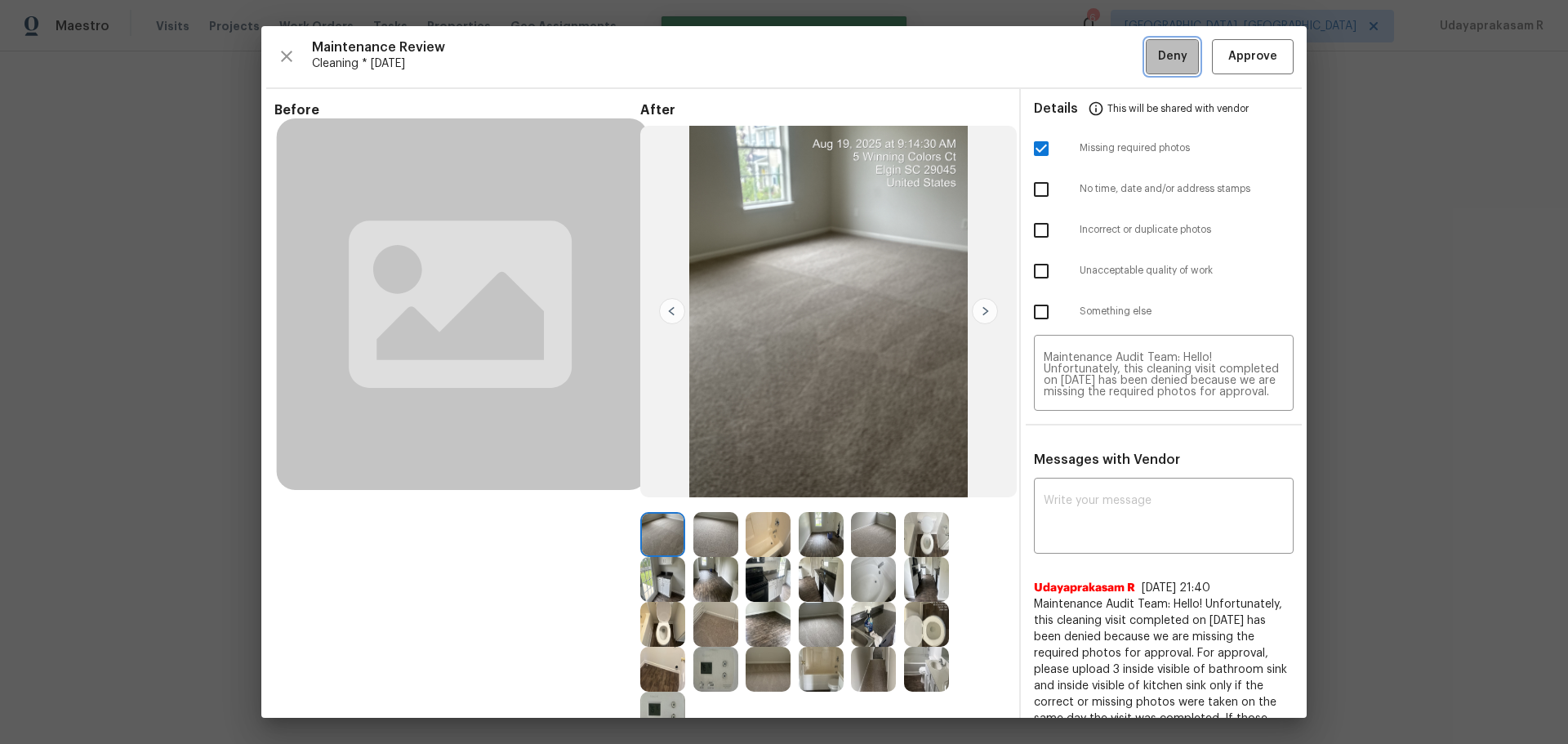
click at [1115, 57] on button "Deny" at bounding box center [1172, 56] width 53 height 36
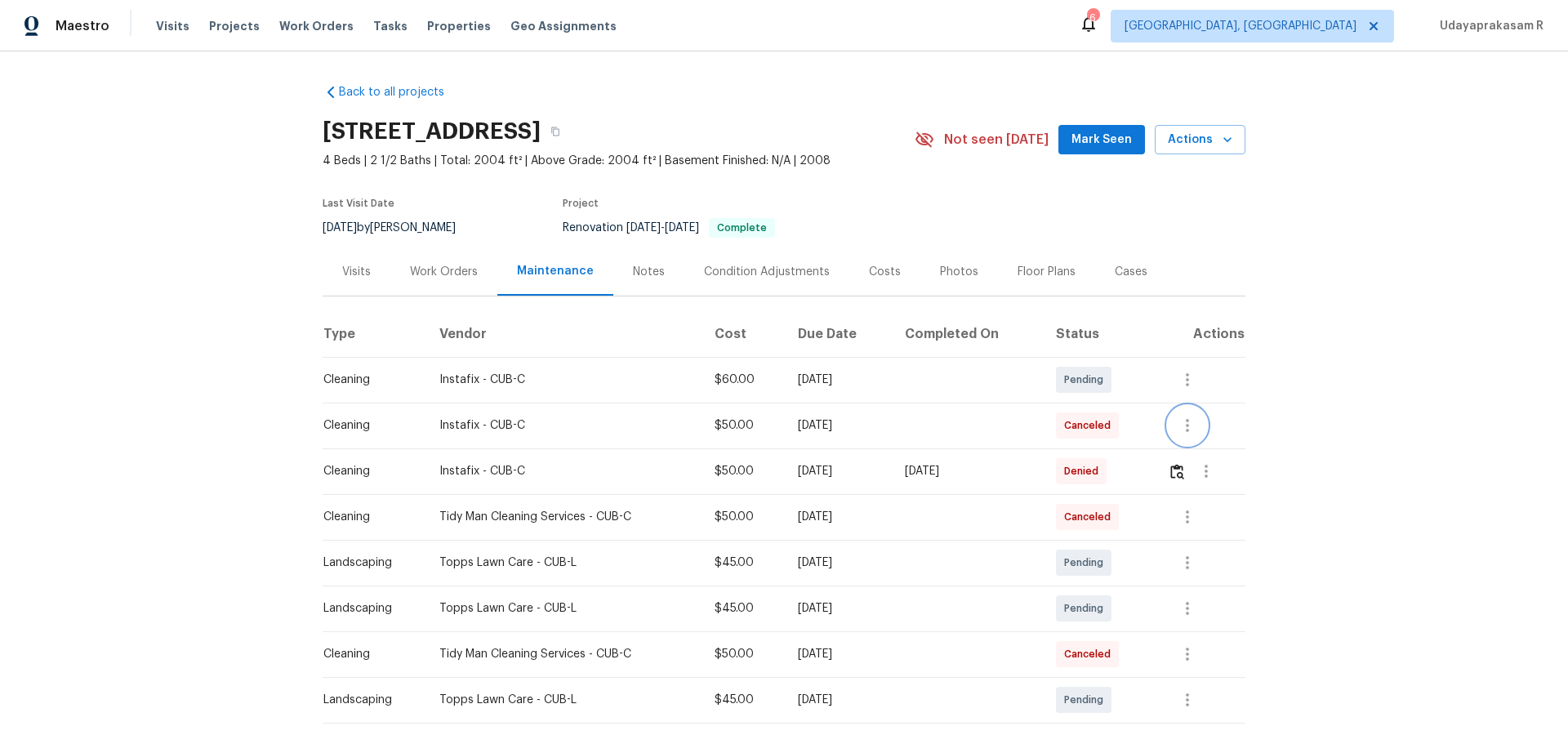
click at [1115, 428] on icon "button" at bounding box center [1188, 425] width 20 height 20
click at [1115, 456] on li "View details" at bounding box center [1223, 452] width 114 height 27
click at [979, 488] on div at bounding box center [784, 372] width 1568 height 744
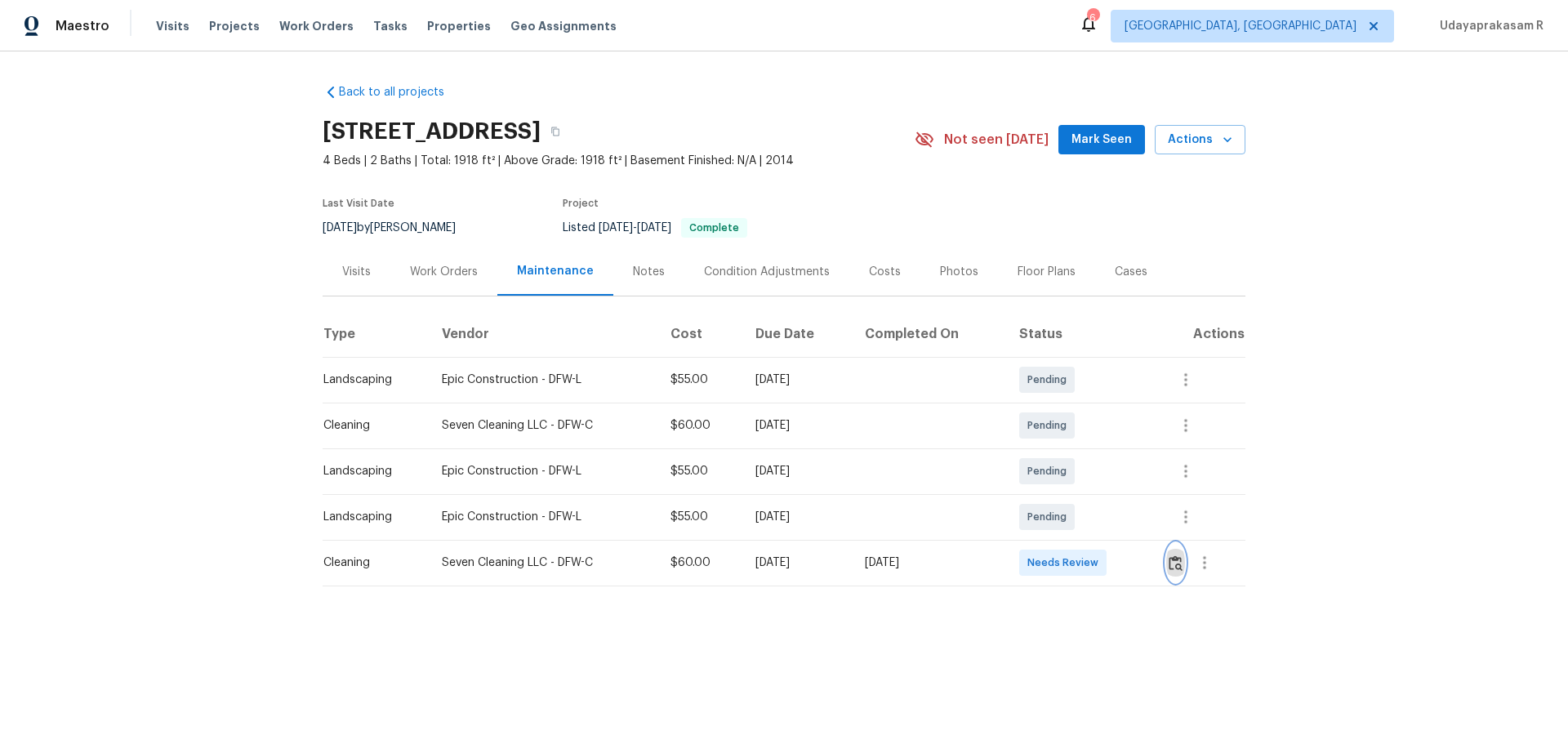
click at [1115, 488] on img "button" at bounding box center [1176, 563] width 14 height 16
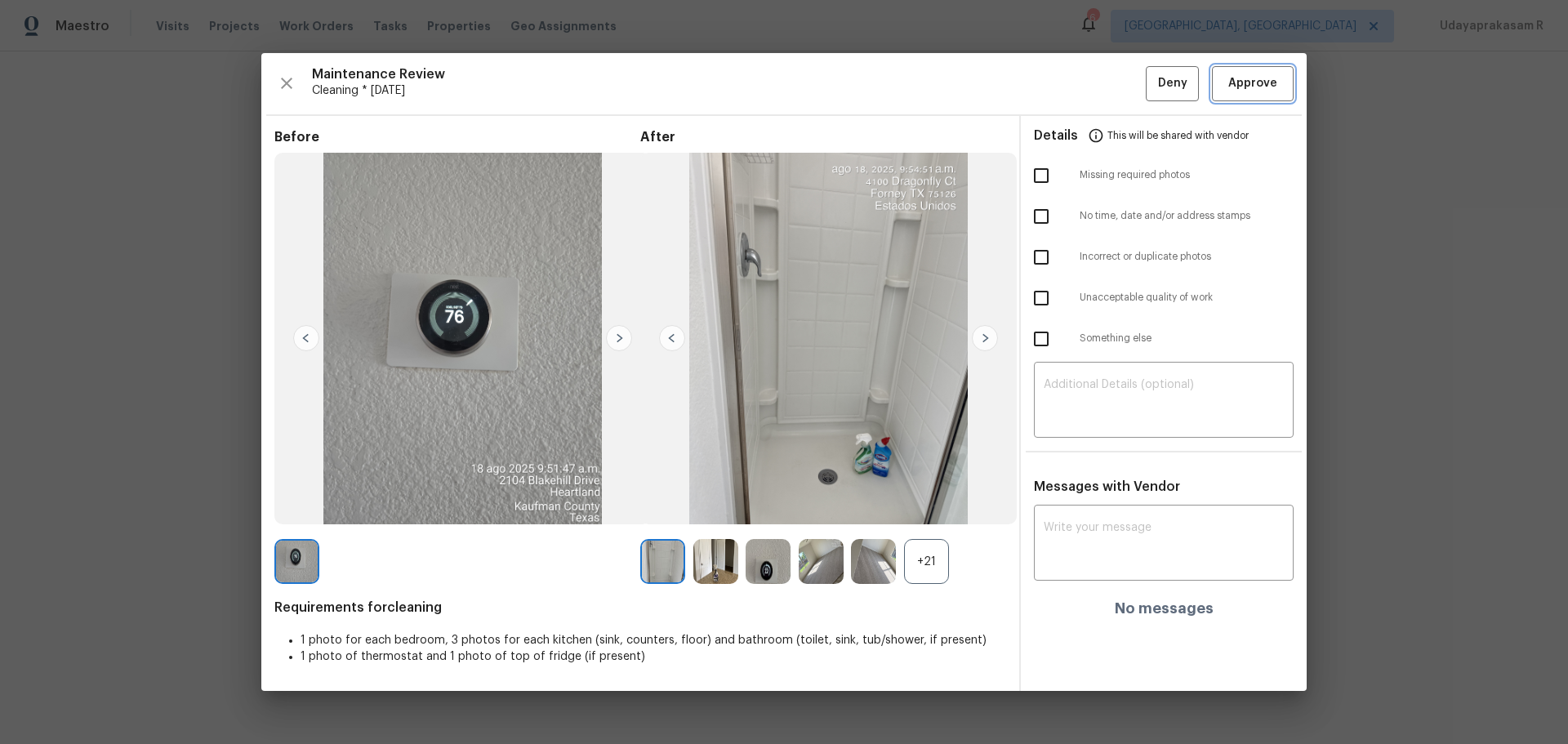
click at [1115, 85] on span "Approve" at bounding box center [1253, 84] width 49 height 21
